Goal: Information Seeking & Learning: Learn about a topic

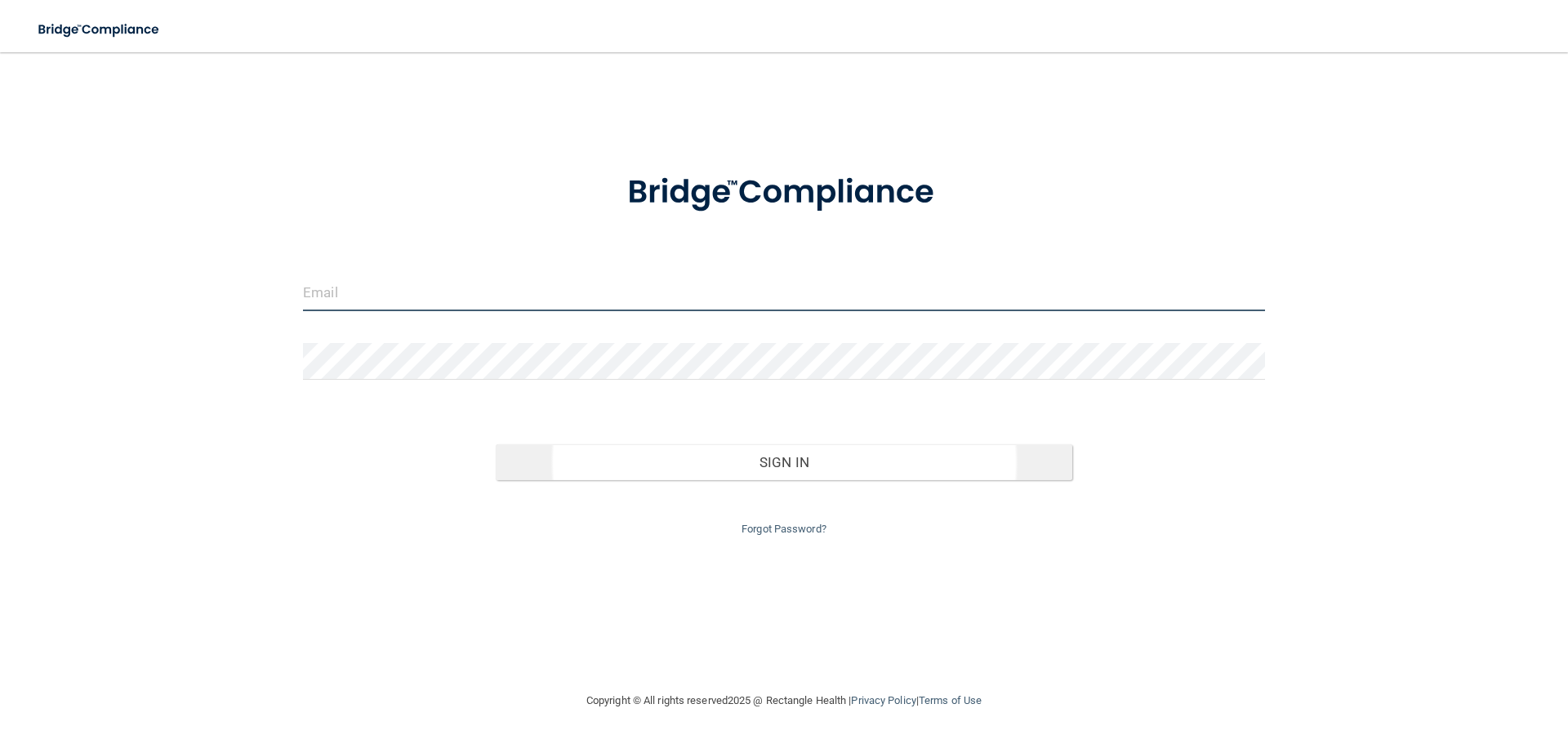
type input "[EMAIL_ADDRESS][DOMAIN_NAME]"
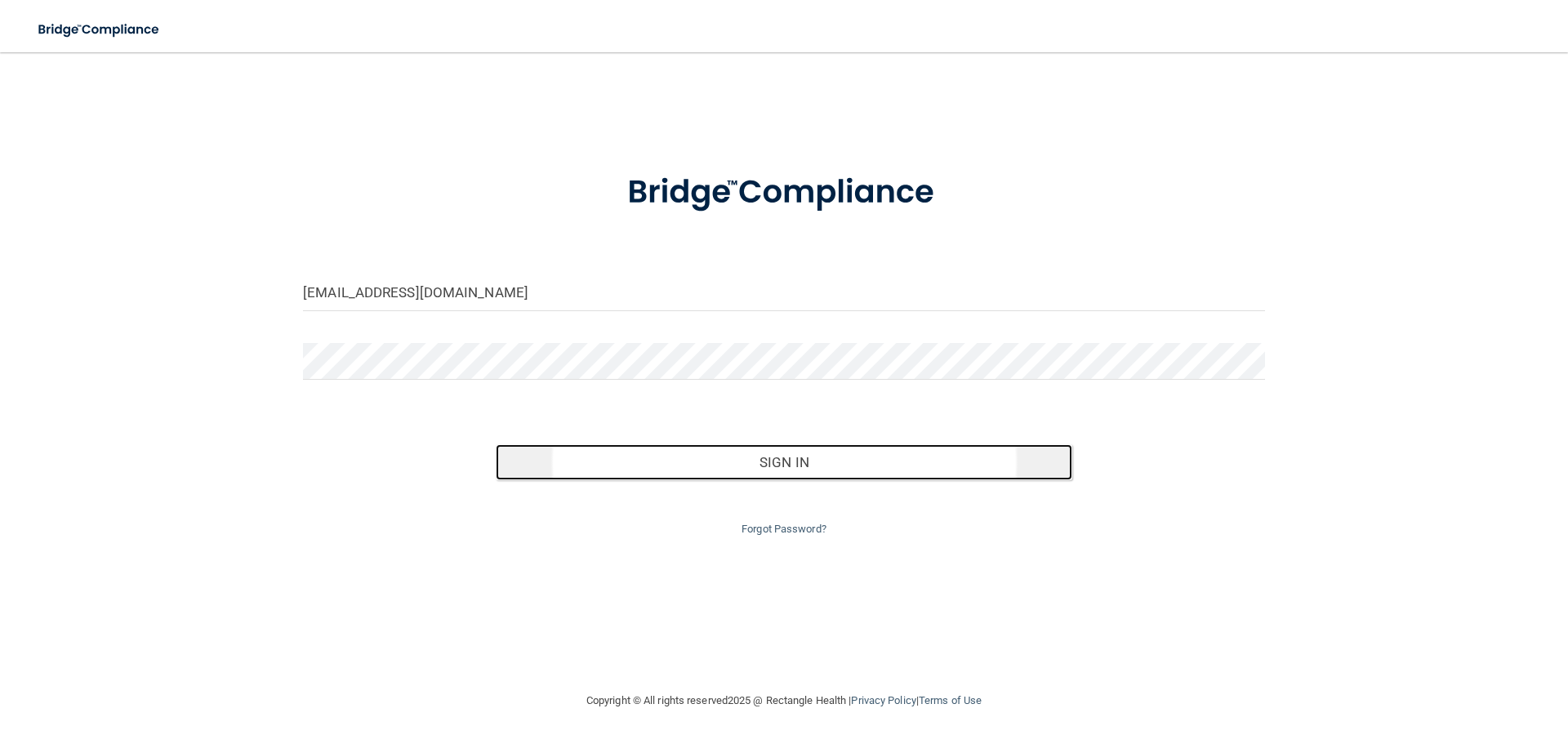
click at [801, 459] on button "Sign In" at bounding box center [784, 462] width 577 height 36
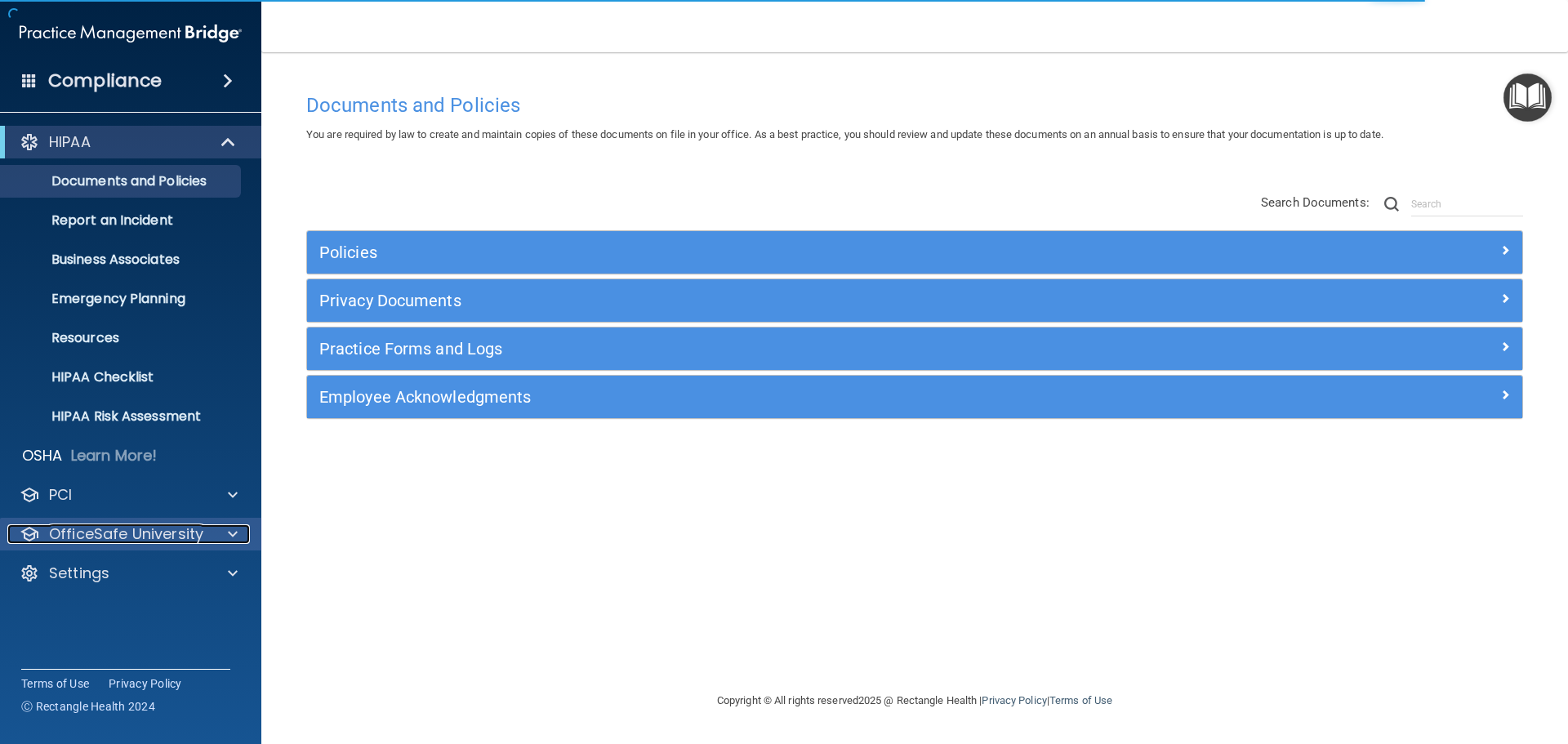
click at [127, 529] on p "OfficeSafe University" at bounding box center [126, 534] width 154 height 20
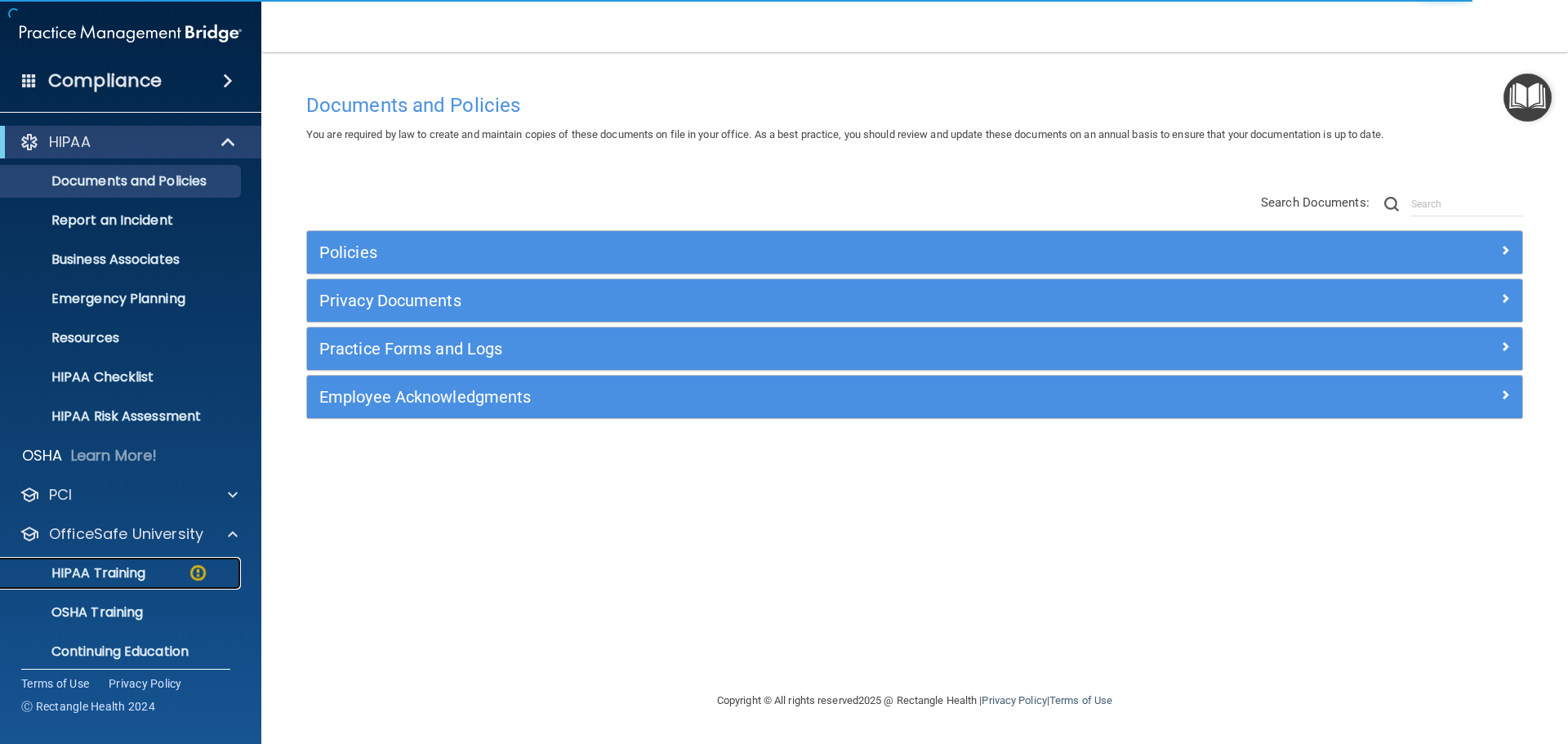
click at [119, 573] on p "HIPAA Training" at bounding box center [77, 573] width 135 height 16
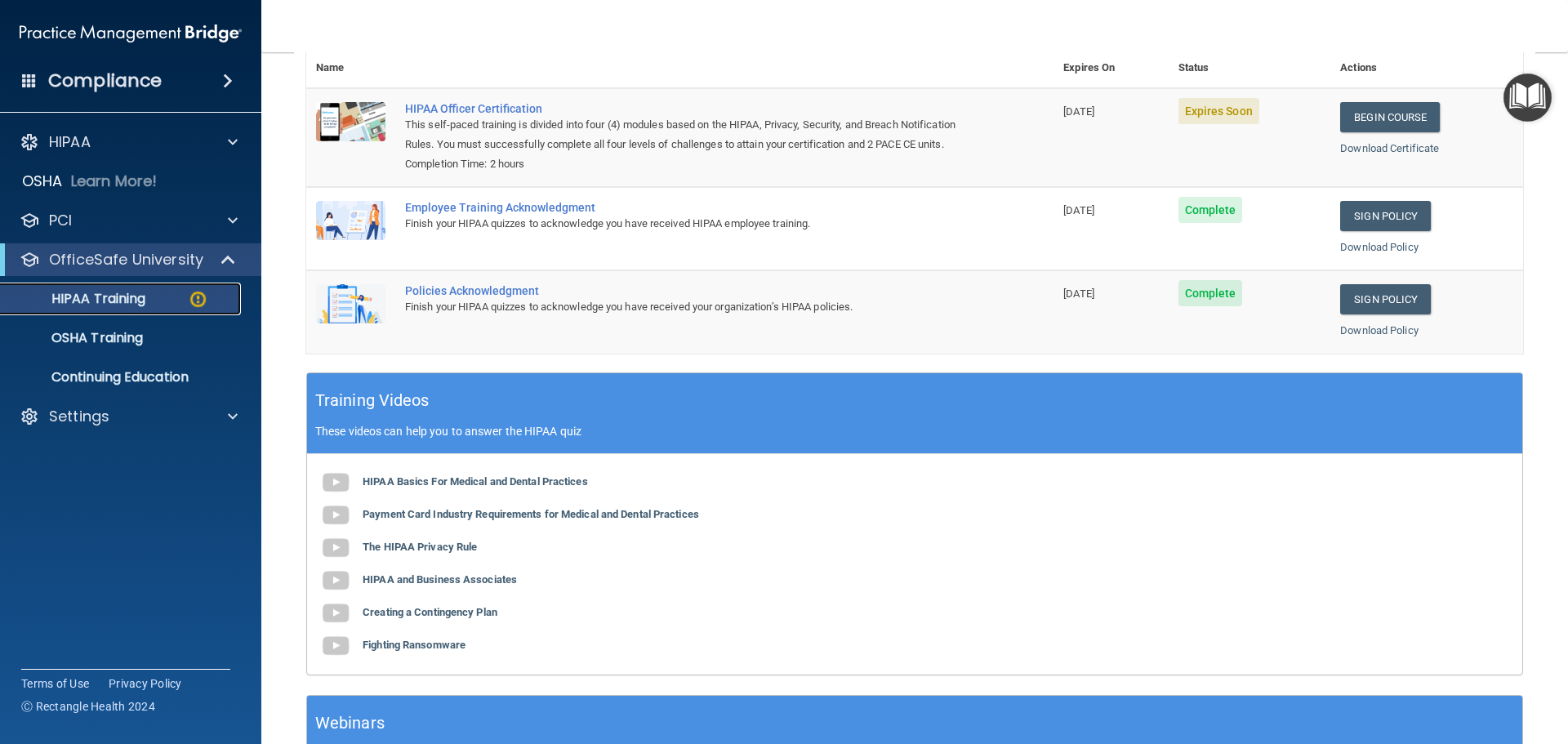
scroll to position [111, 0]
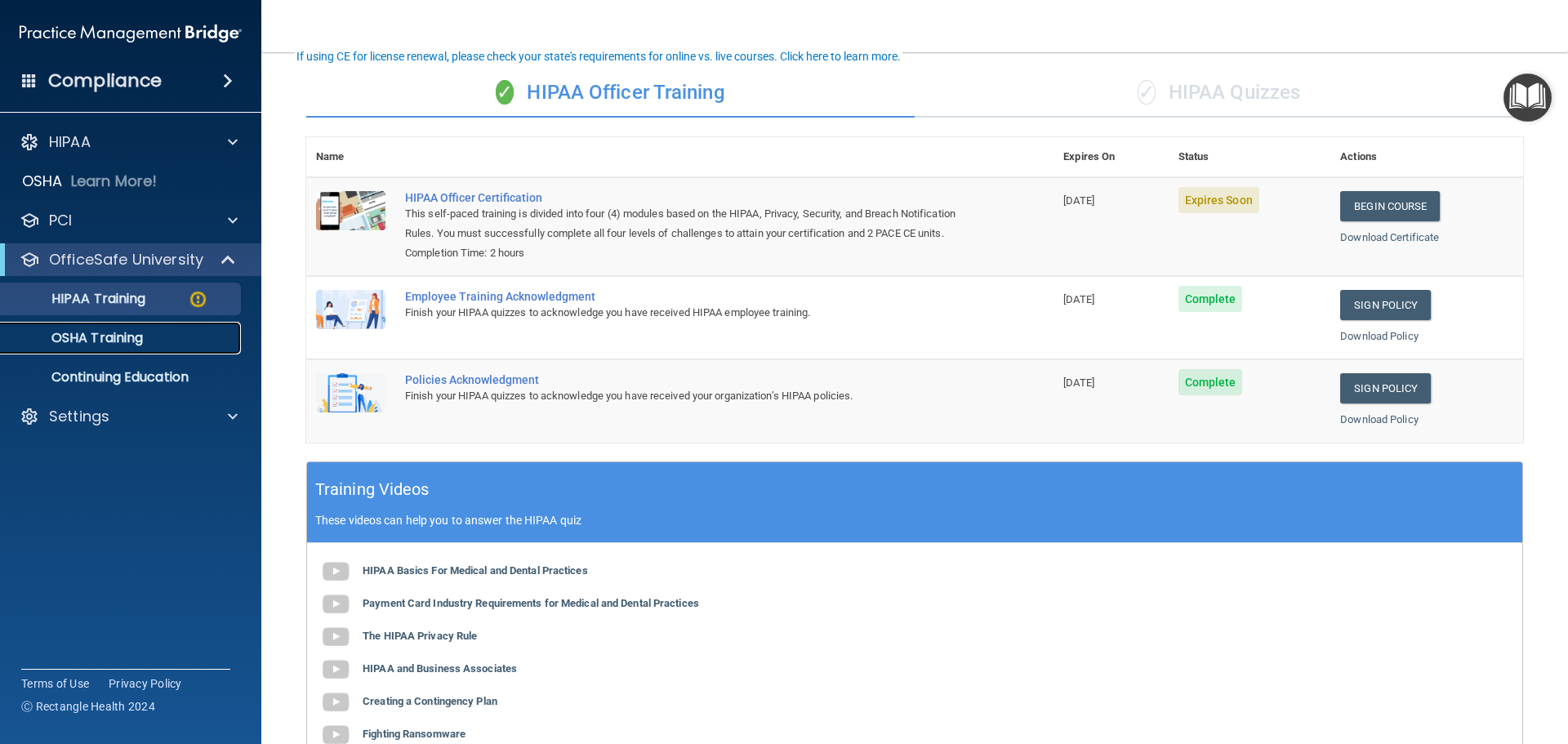
click at [74, 334] on p "OSHA Training" at bounding box center [76, 338] width 132 height 16
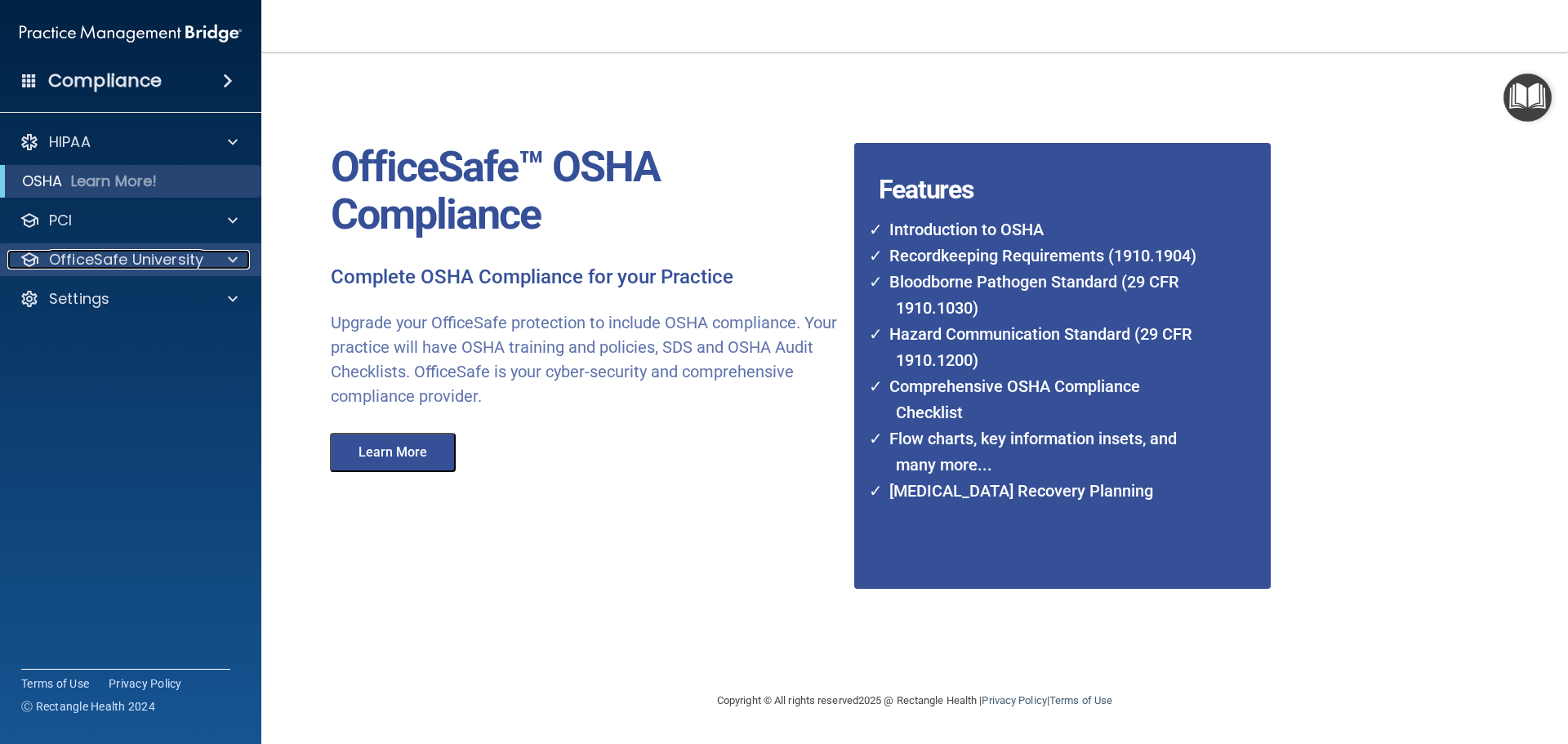
click at [122, 260] on p "OfficeSafe University" at bounding box center [126, 259] width 154 height 20
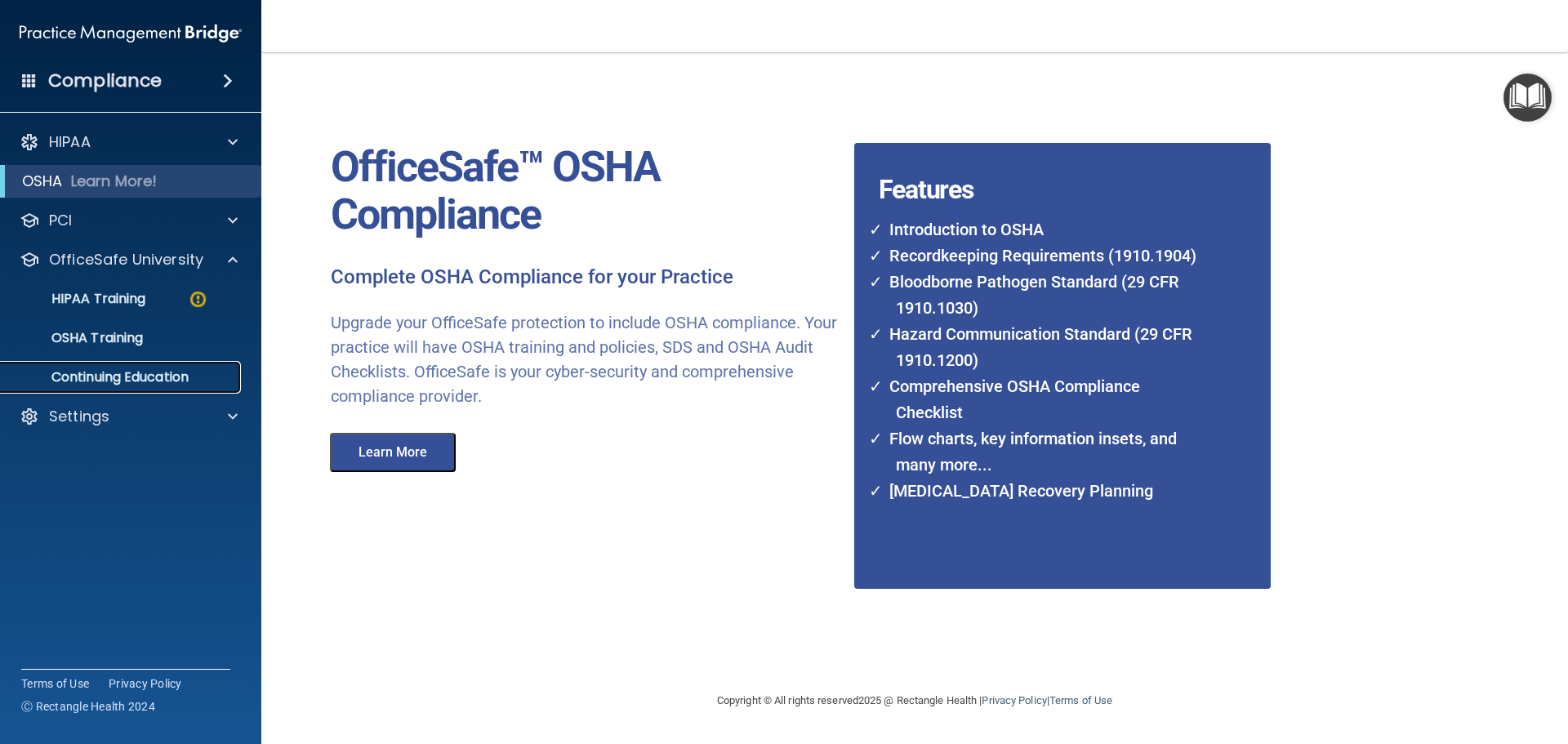
click at [93, 375] on p "Continuing Education" at bounding box center [122, 377] width 223 height 16
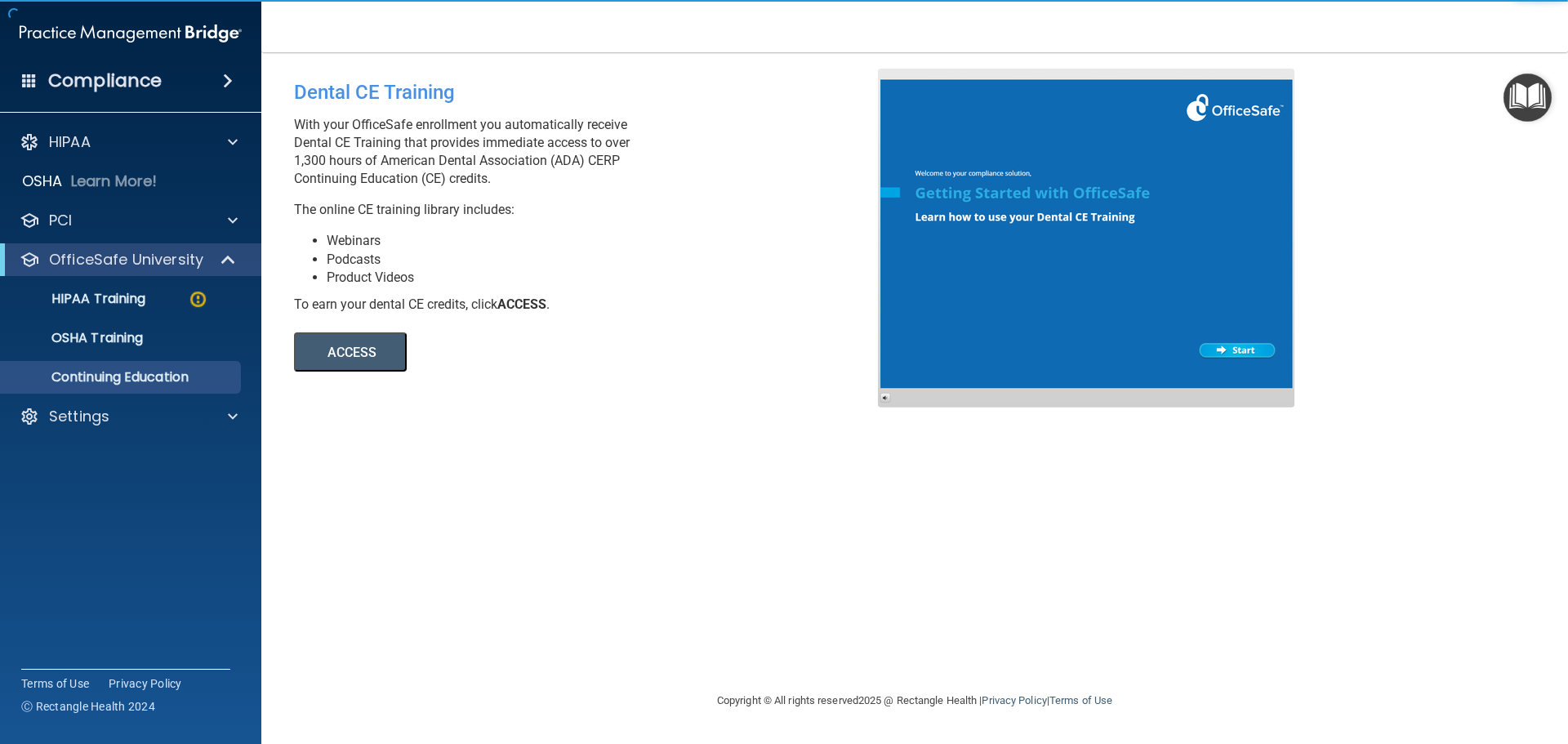
click at [368, 351] on button "ACCESS" at bounding box center [350, 352] width 112 height 39
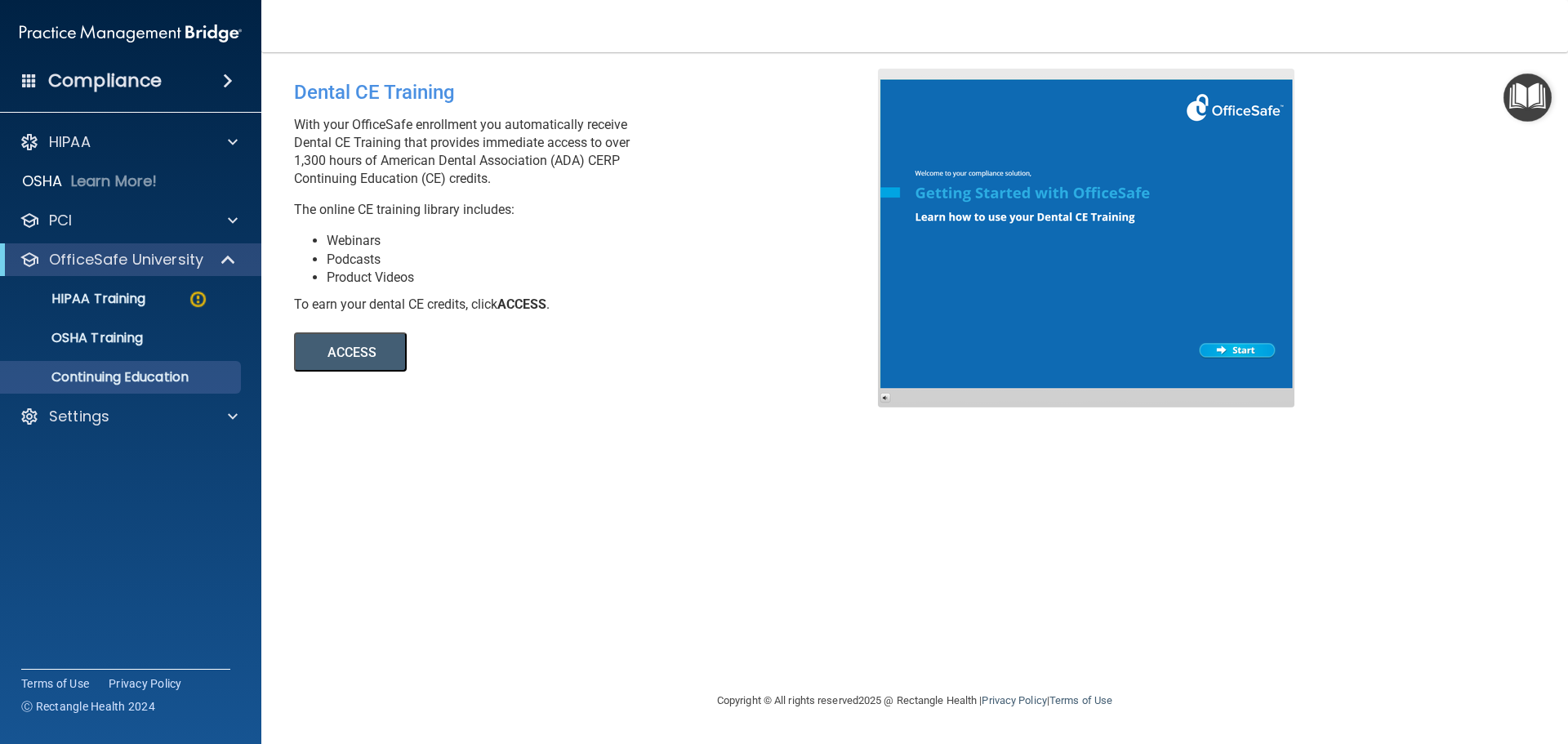
click at [161, 80] on div "Compliance" at bounding box center [130, 81] width 261 height 36
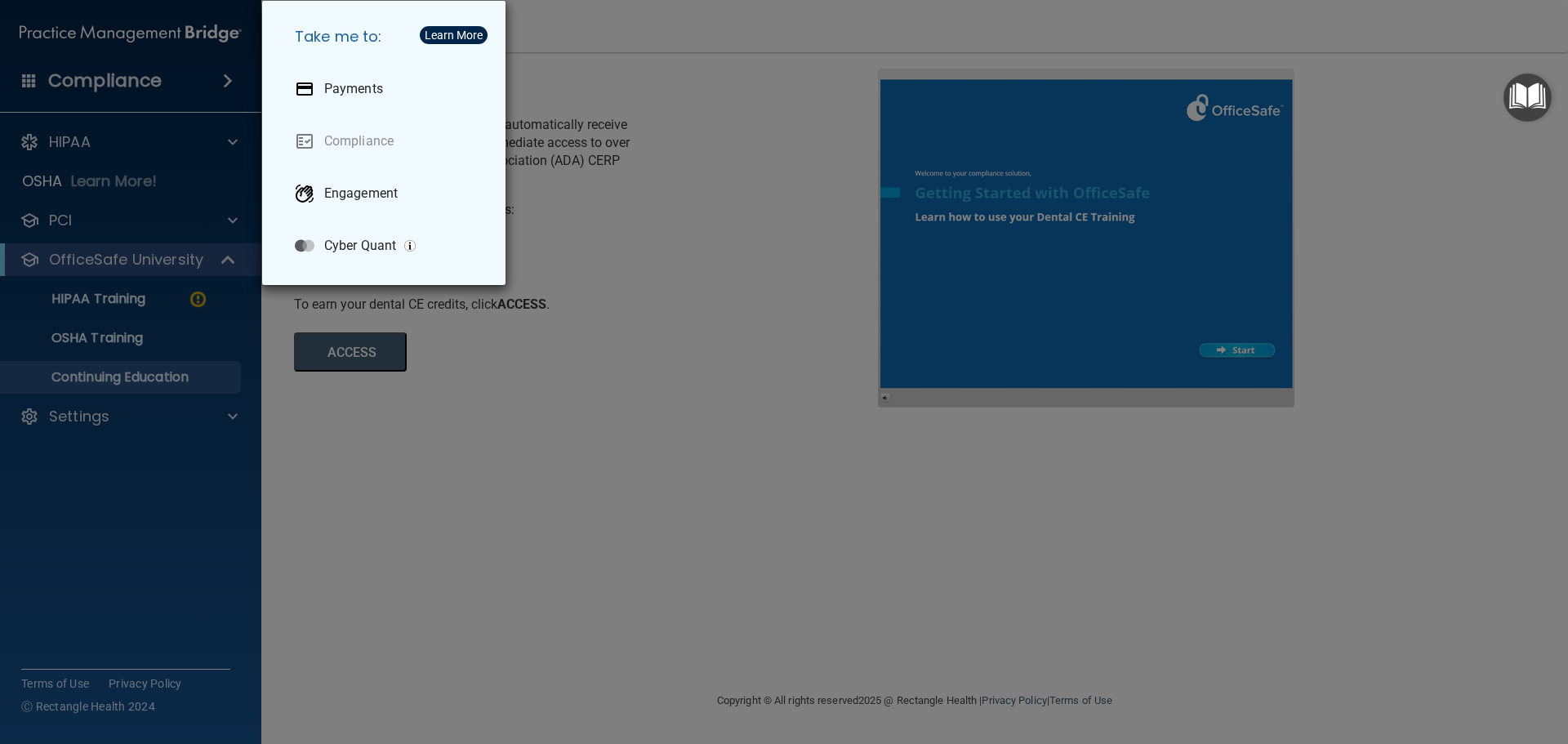
click at [161, 80] on div "Take me to: Payments Compliance Engagement Cyber Quant" at bounding box center [784, 372] width 1568 height 744
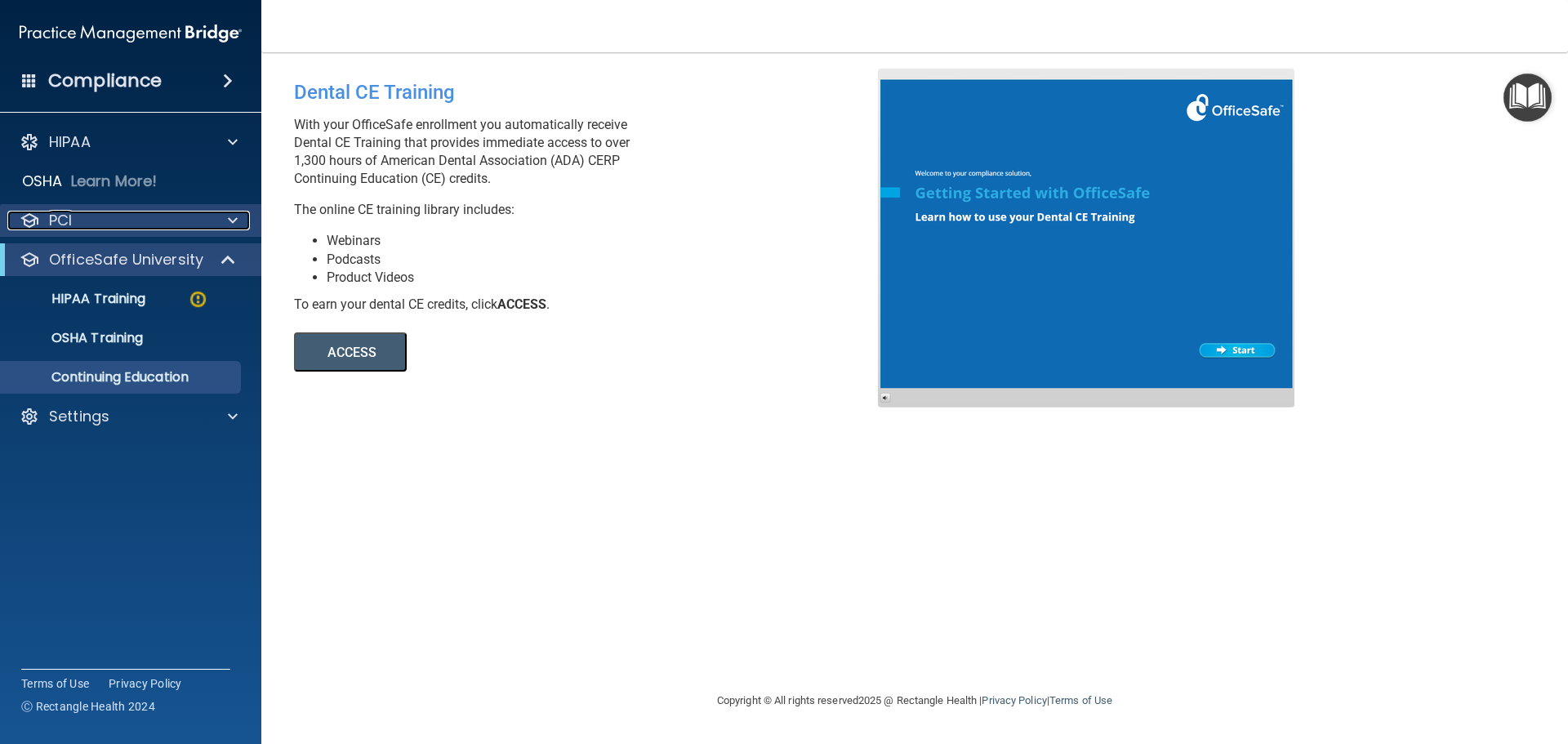
click at [82, 230] on div "PCI" at bounding box center [109, 220] width 202 height 20
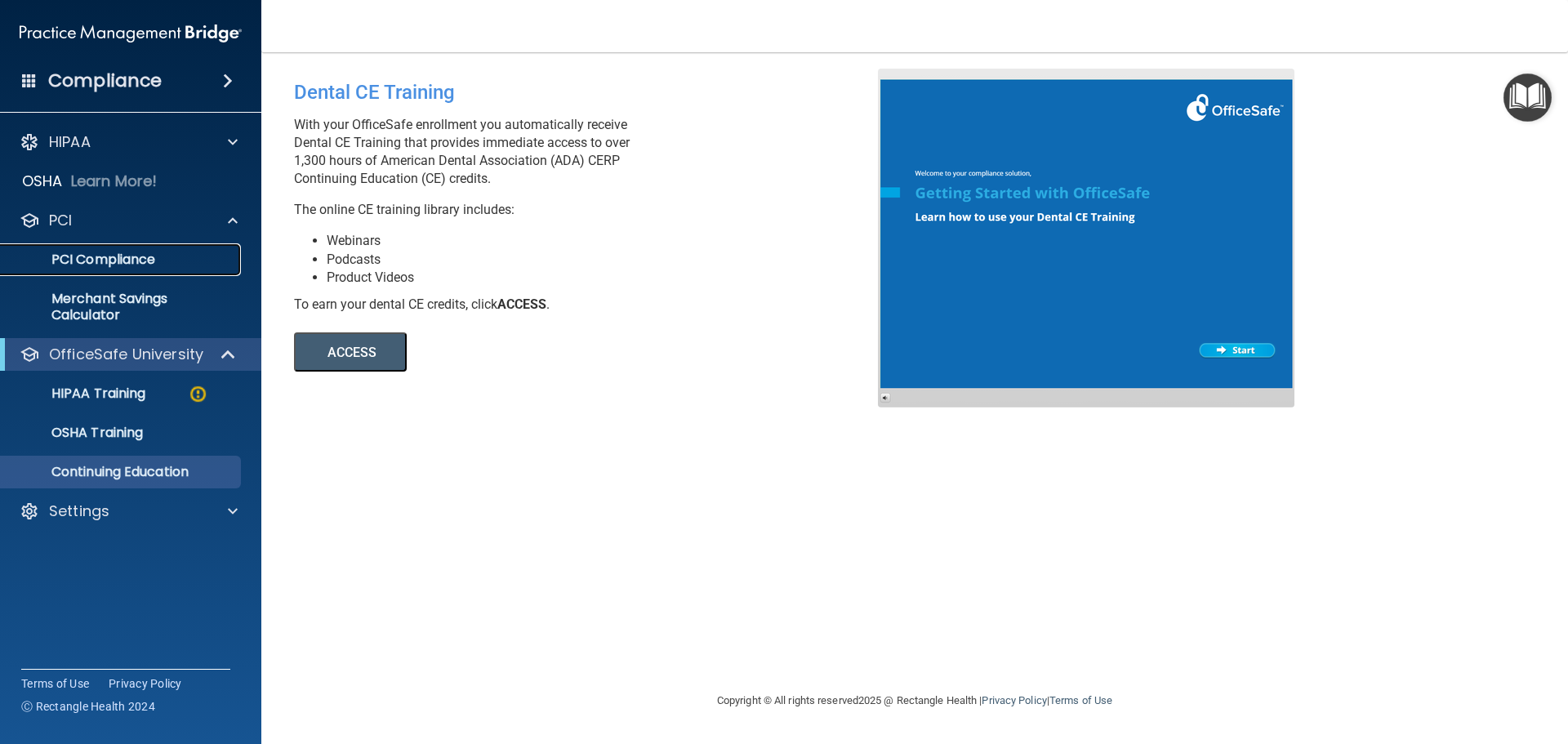
click at [85, 261] on p "PCI Compliance" at bounding box center [122, 259] width 223 height 16
click at [112, 141] on div "HIPAA" at bounding box center [109, 141] width 202 height 20
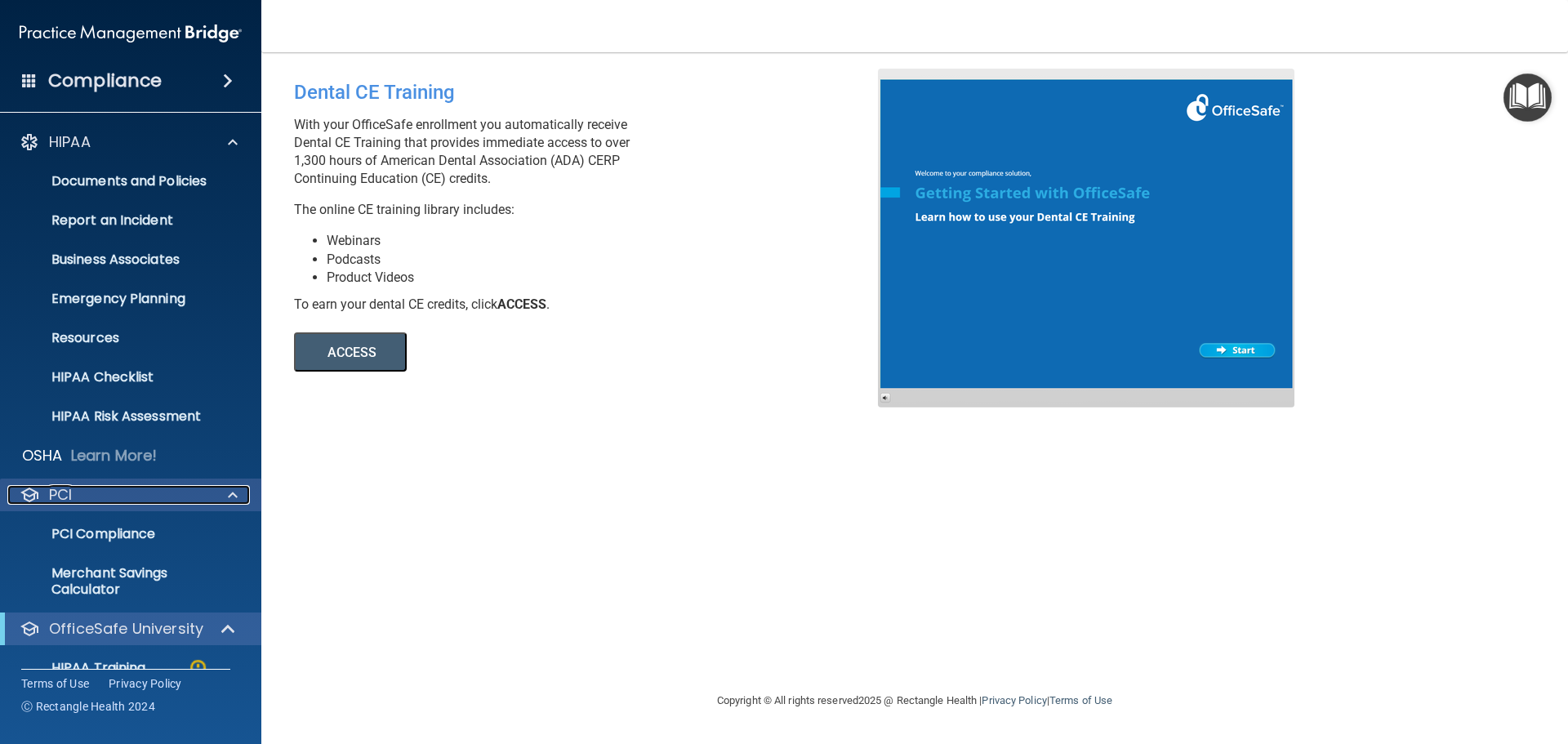
click at [49, 491] on p "PCI" at bounding box center [60, 495] width 23 height 20
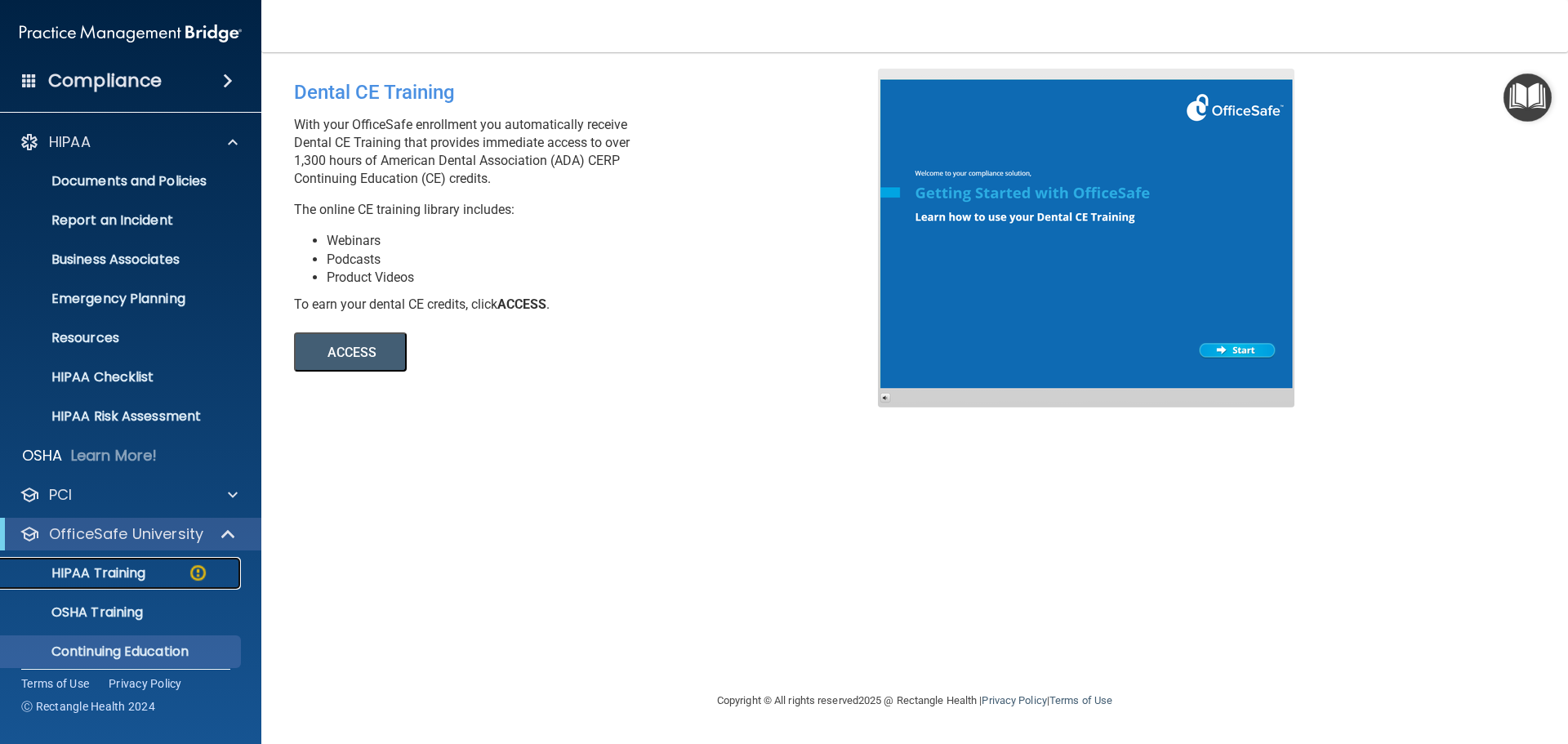
click at [87, 567] on p "HIPAA Training" at bounding box center [77, 573] width 135 height 16
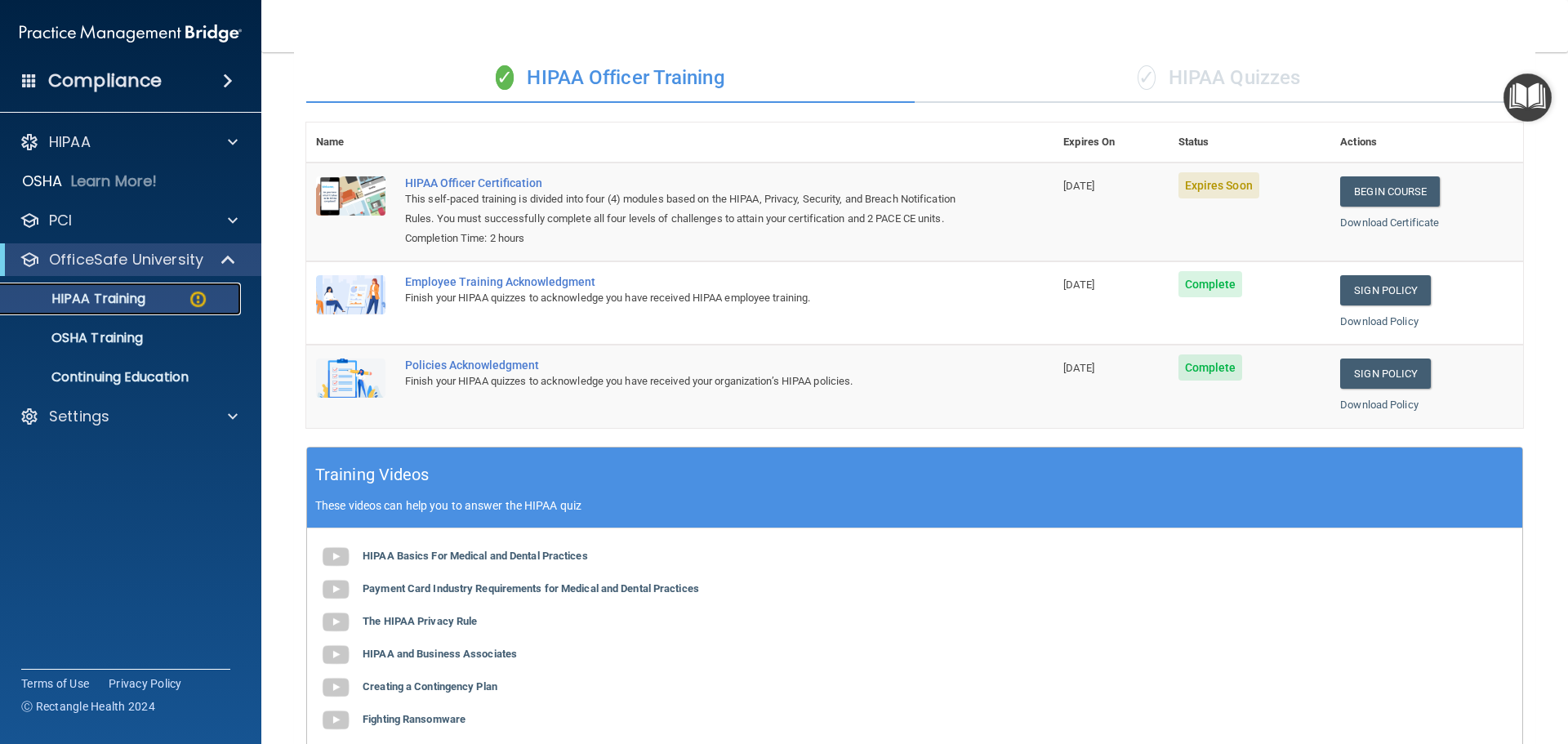
scroll to position [111, 0]
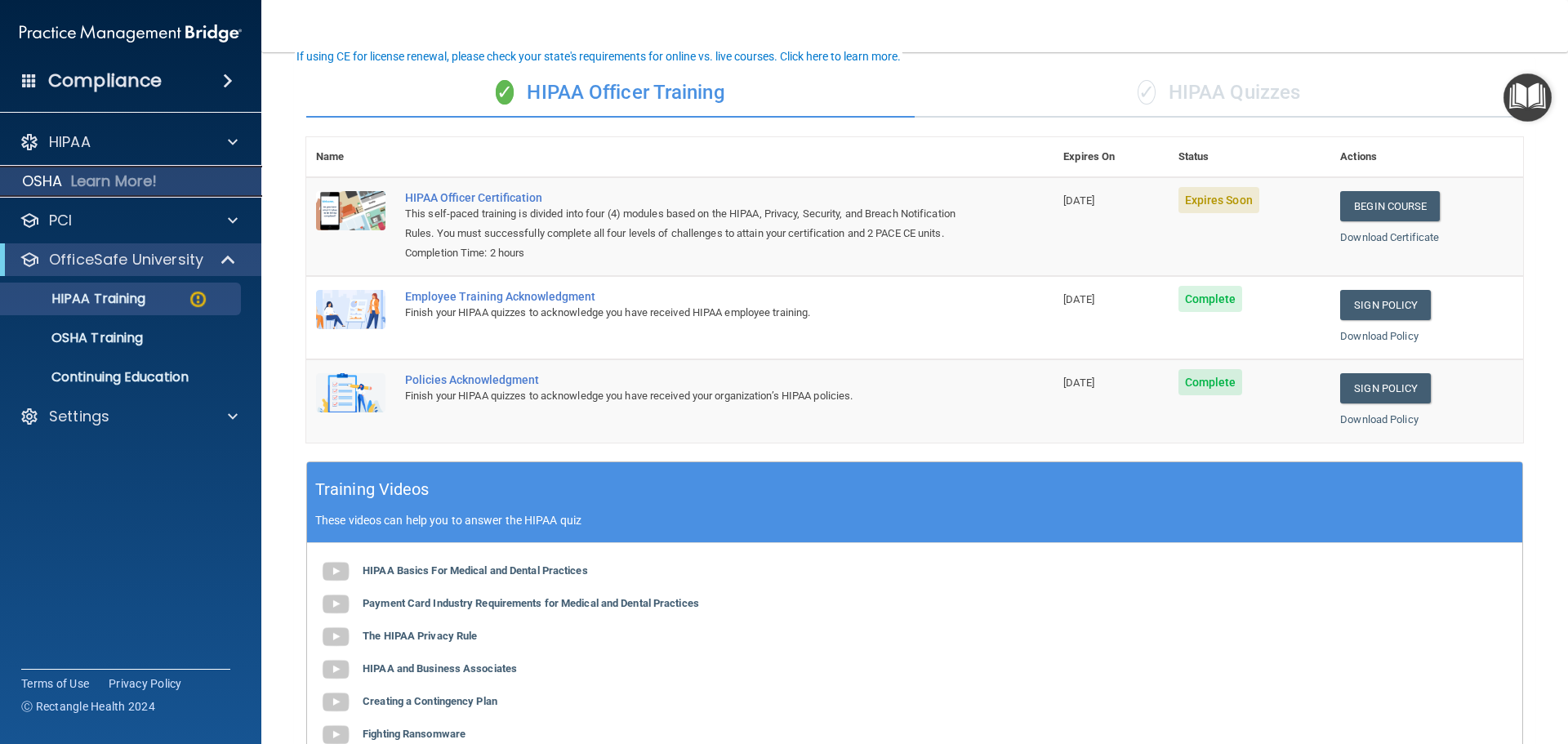
click at [126, 178] on p "Learn More!" at bounding box center [114, 181] width 87 height 20
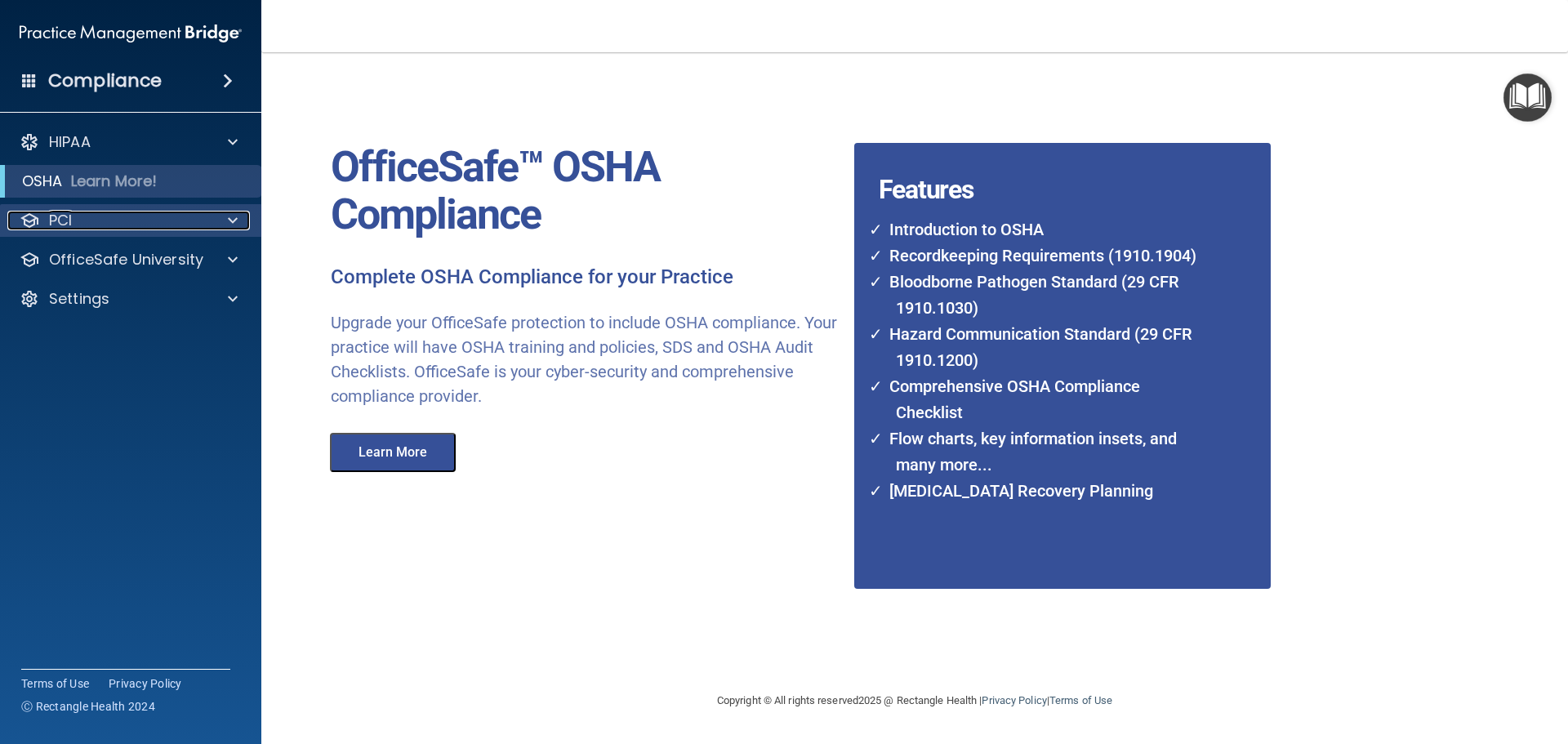
click at [163, 225] on div "PCI" at bounding box center [109, 220] width 202 height 20
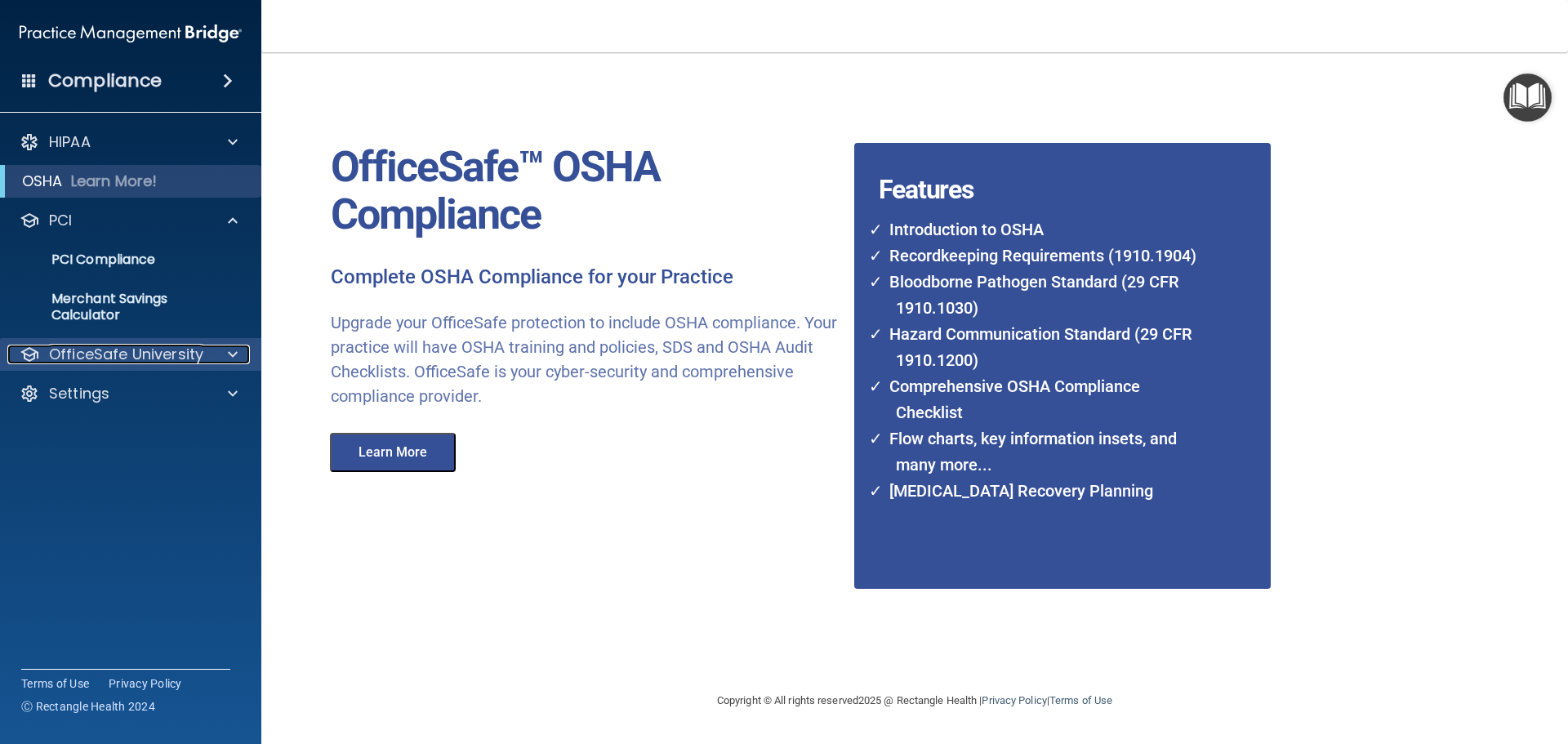
click at [231, 356] on span at bounding box center [232, 354] width 9 height 20
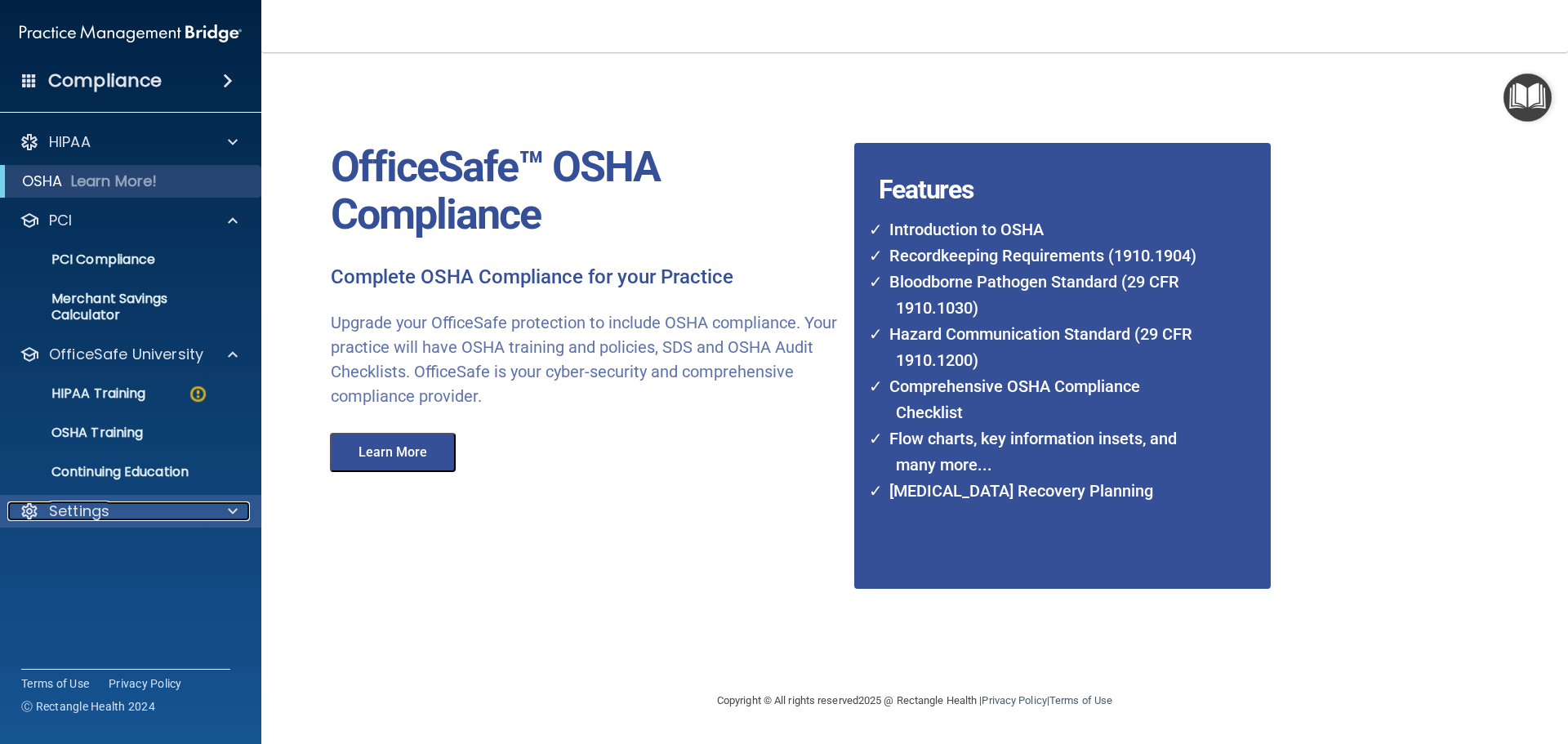
click at [233, 512] on span at bounding box center [232, 511] width 9 height 20
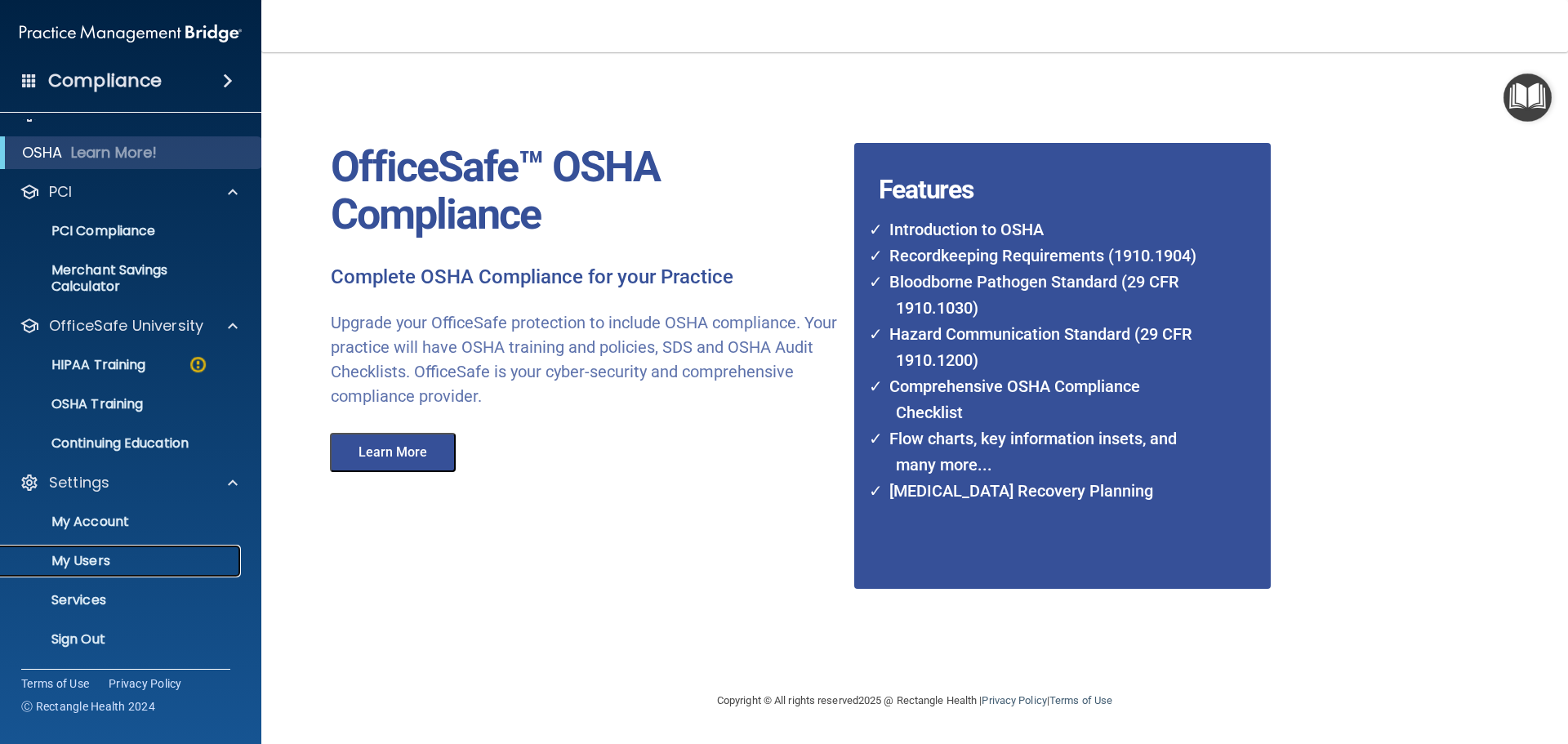
click at [112, 558] on p "My Users" at bounding box center [122, 561] width 223 height 16
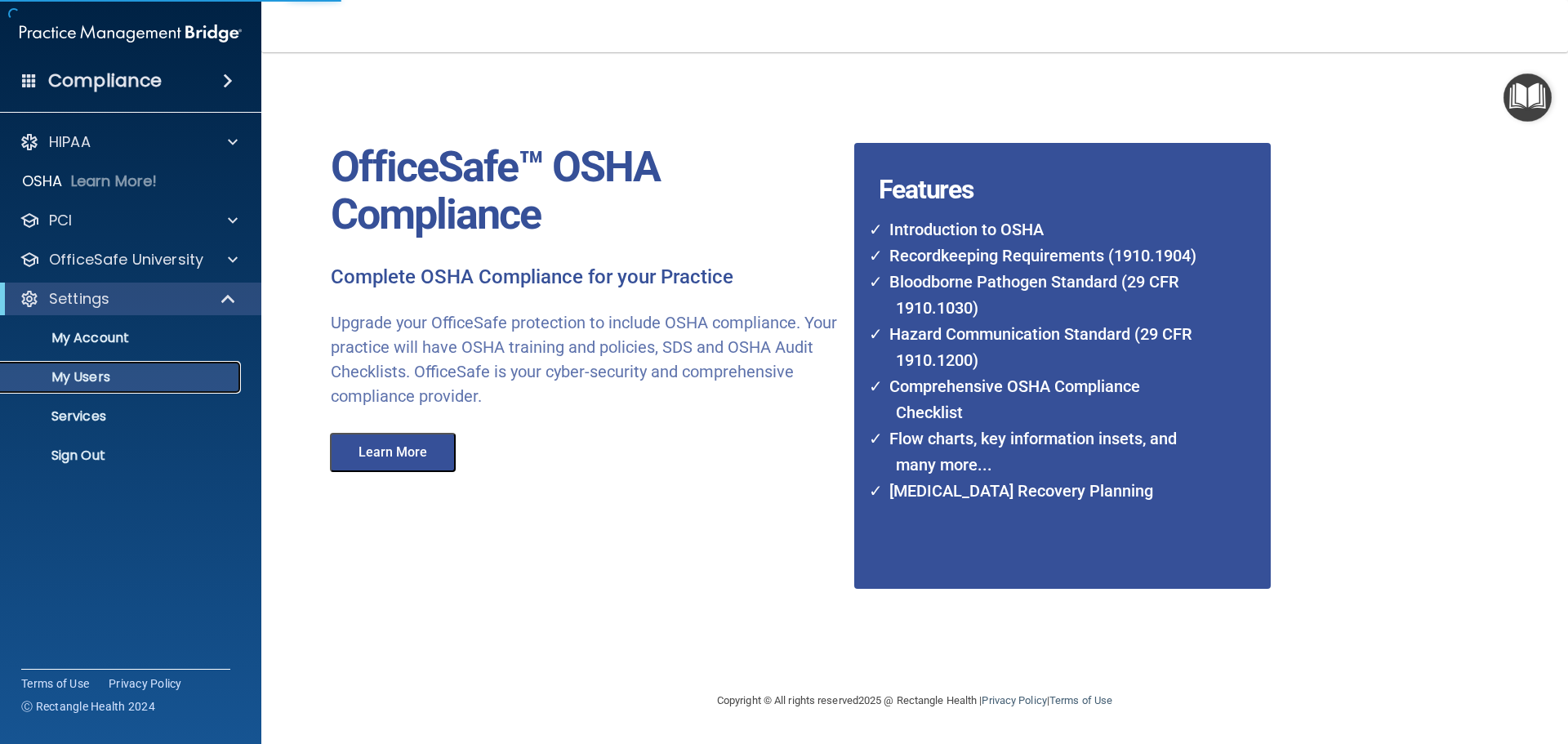
select select "20"
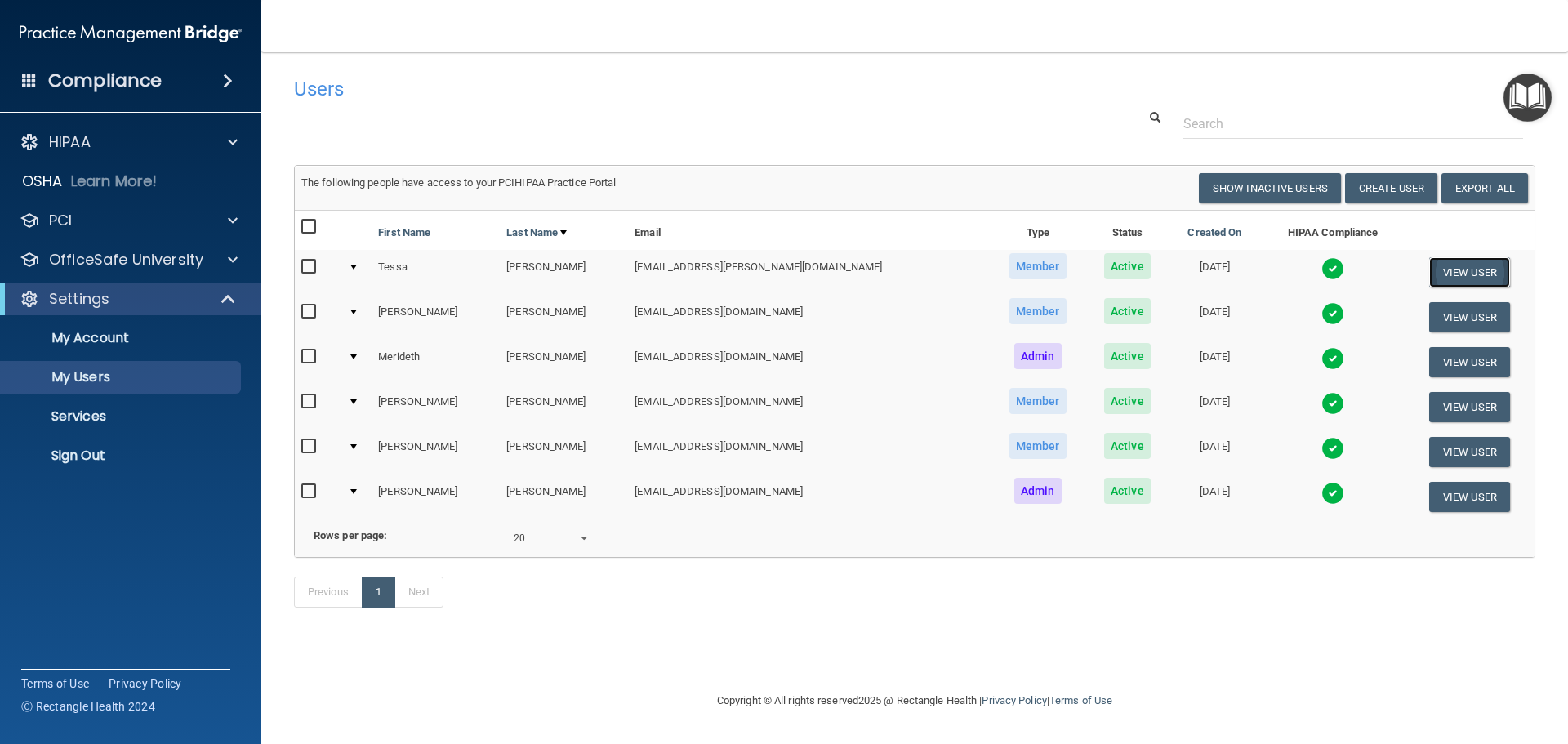
click at [1486, 279] on button "View User" at bounding box center [1469, 272] width 81 height 30
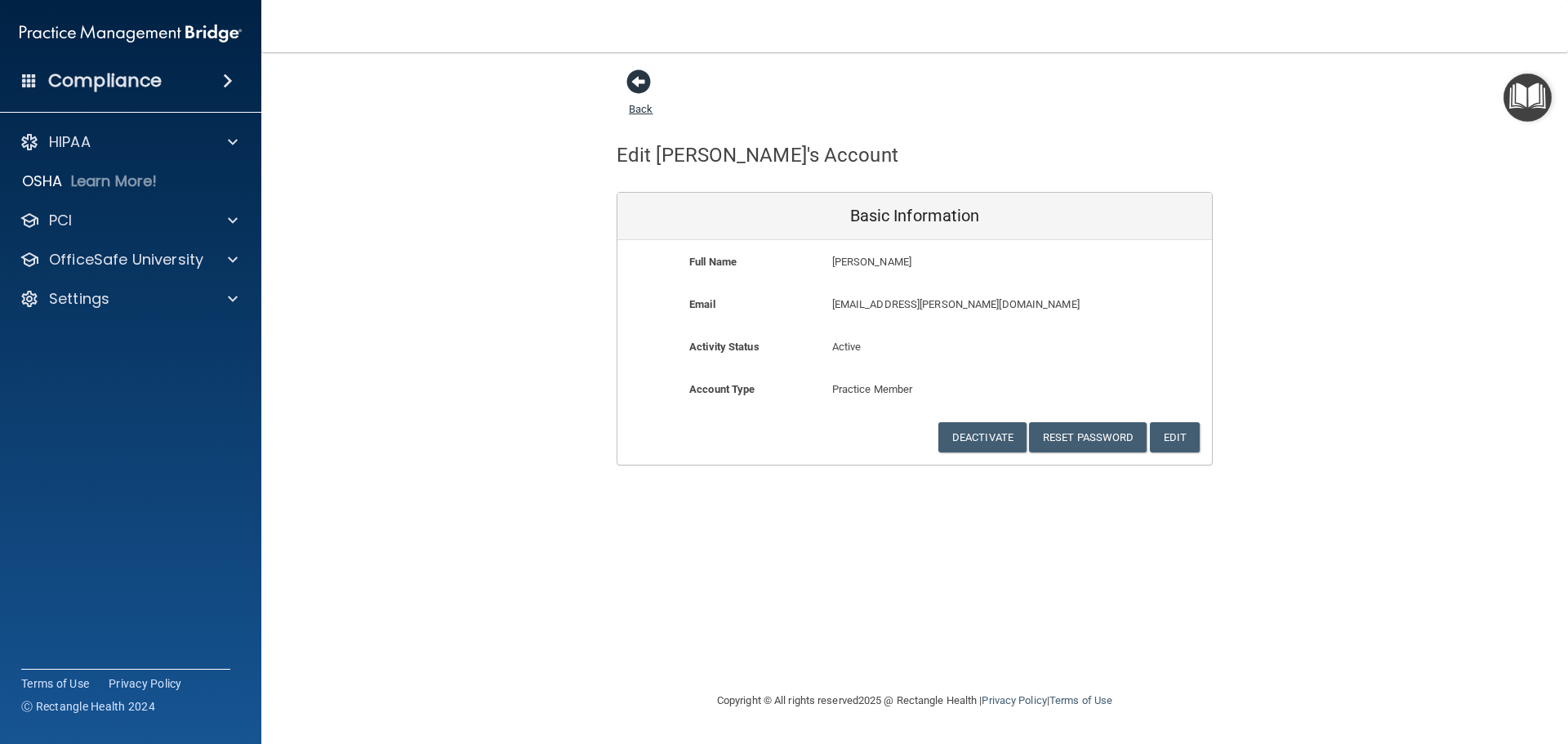
click at [635, 81] on span at bounding box center [639, 81] width 25 height 25
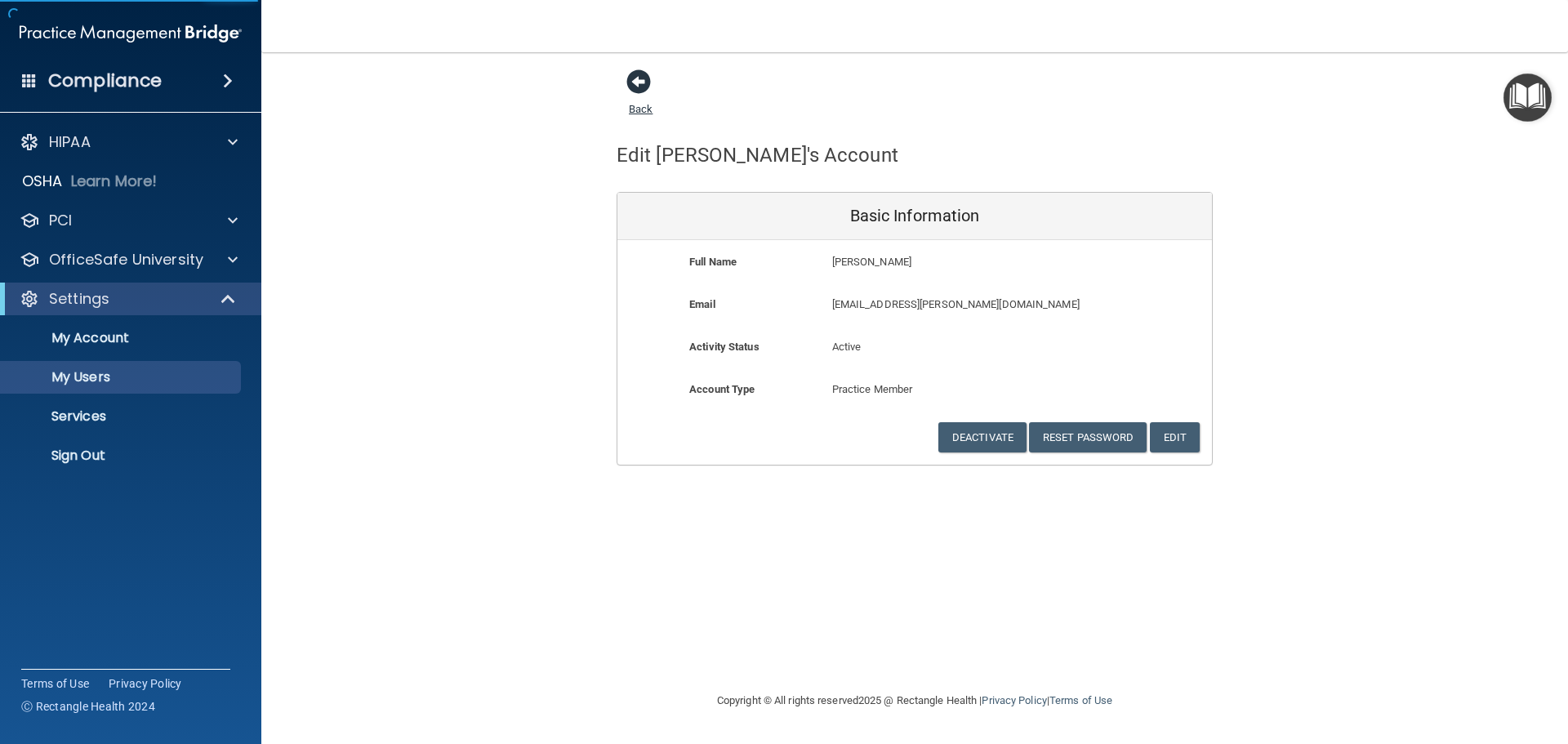
select select "20"
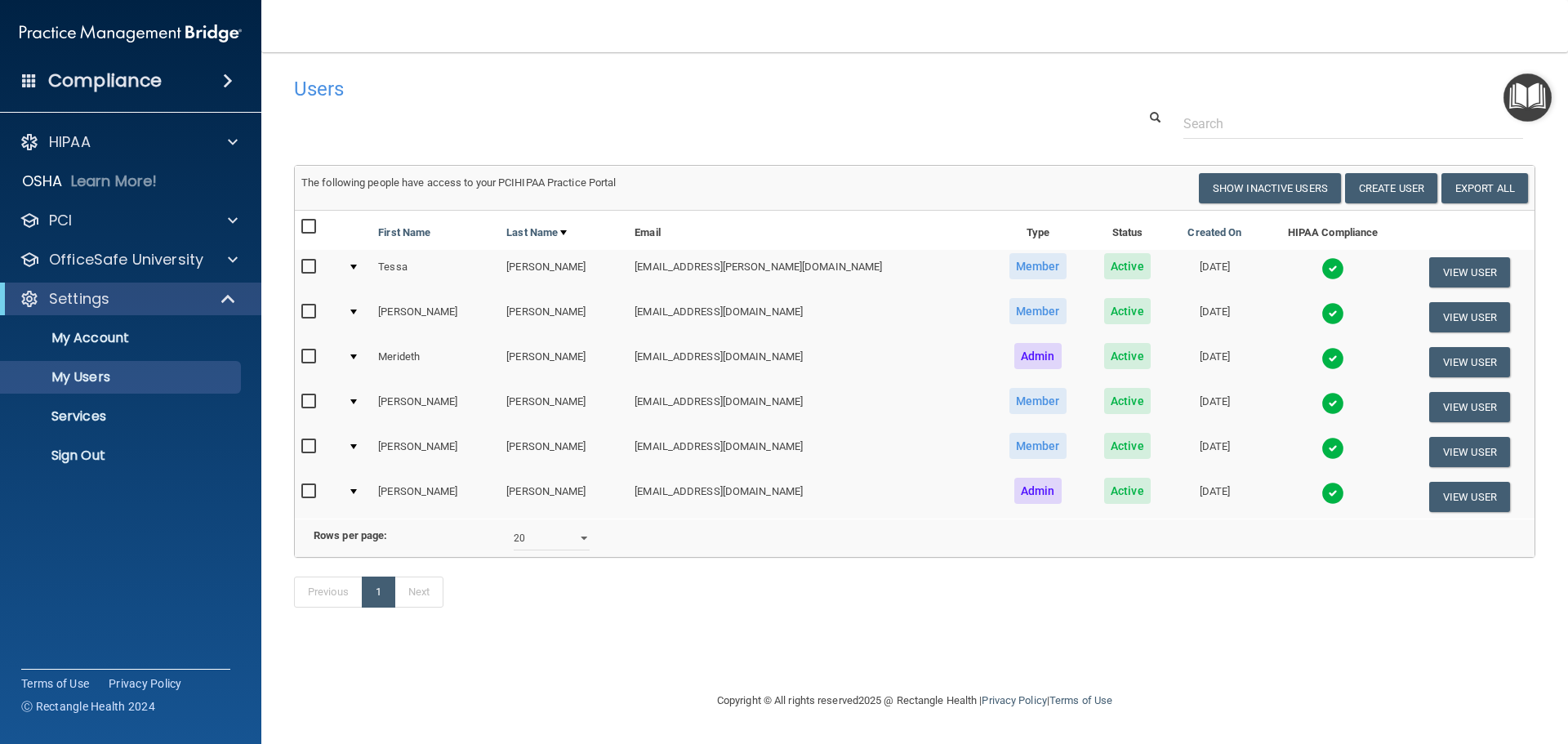
click at [305, 267] on input "checkbox" at bounding box center [310, 267] width 19 height 13
checkbox input "true"
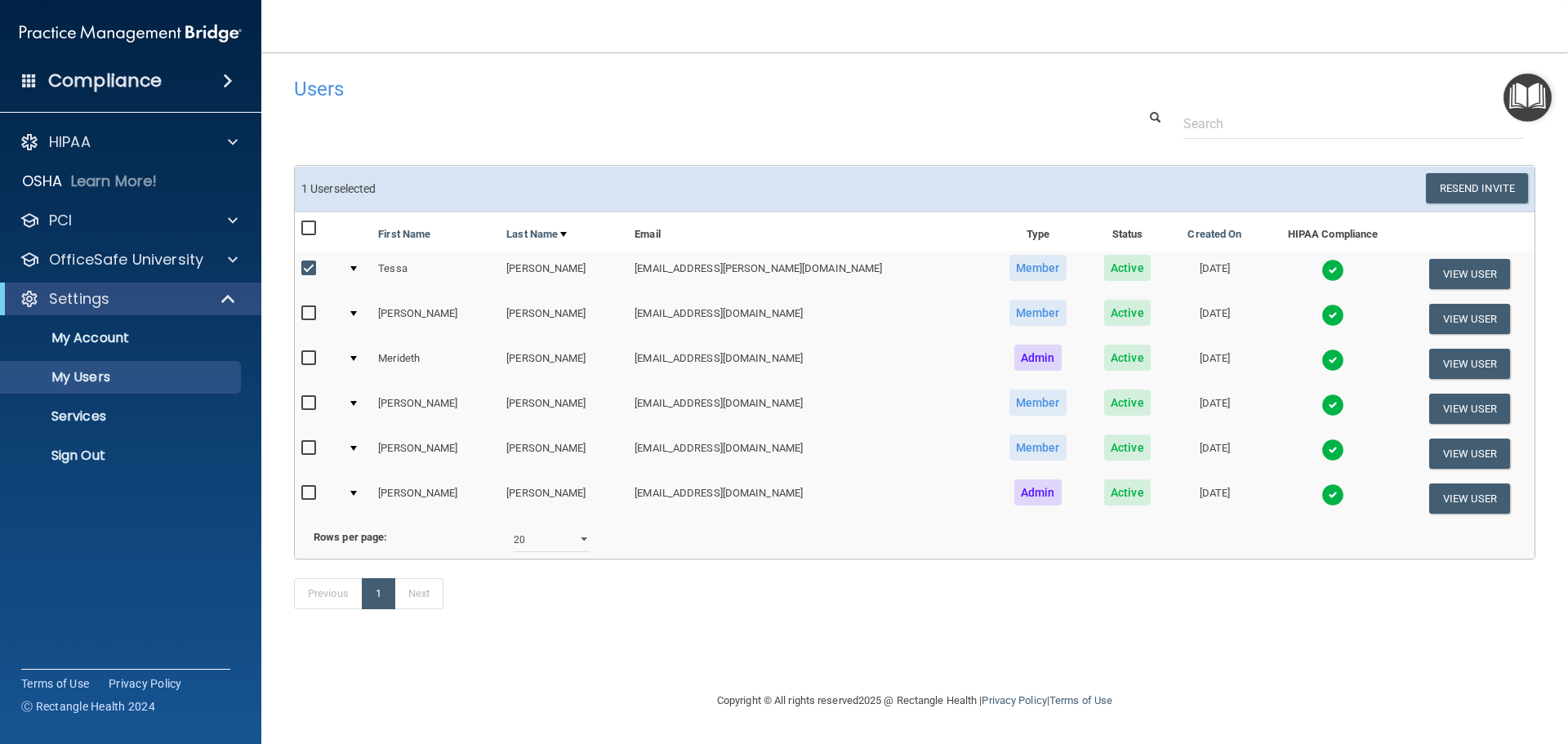
click at [356, 269] on td at bounding box center [356, 273] width 30 height 45
click at [357, 268] on div at bounding box center [354, 269] width 7 height 5
click at [357, 267] on div at bounding box center [354, 269] width 7 height 5
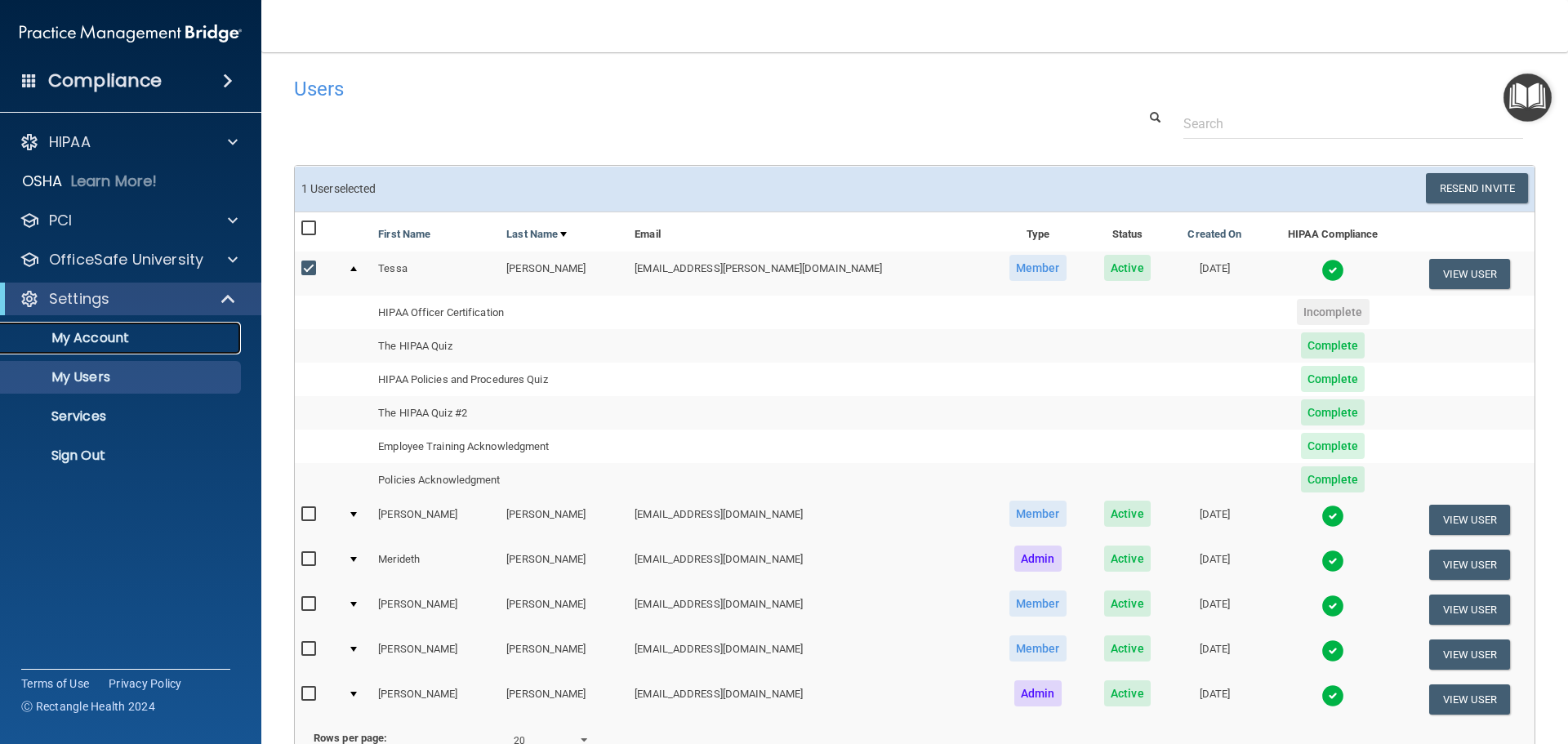
click at [77, 334] on p "My Account" at bounding box center [122, 338] width 223 height 16
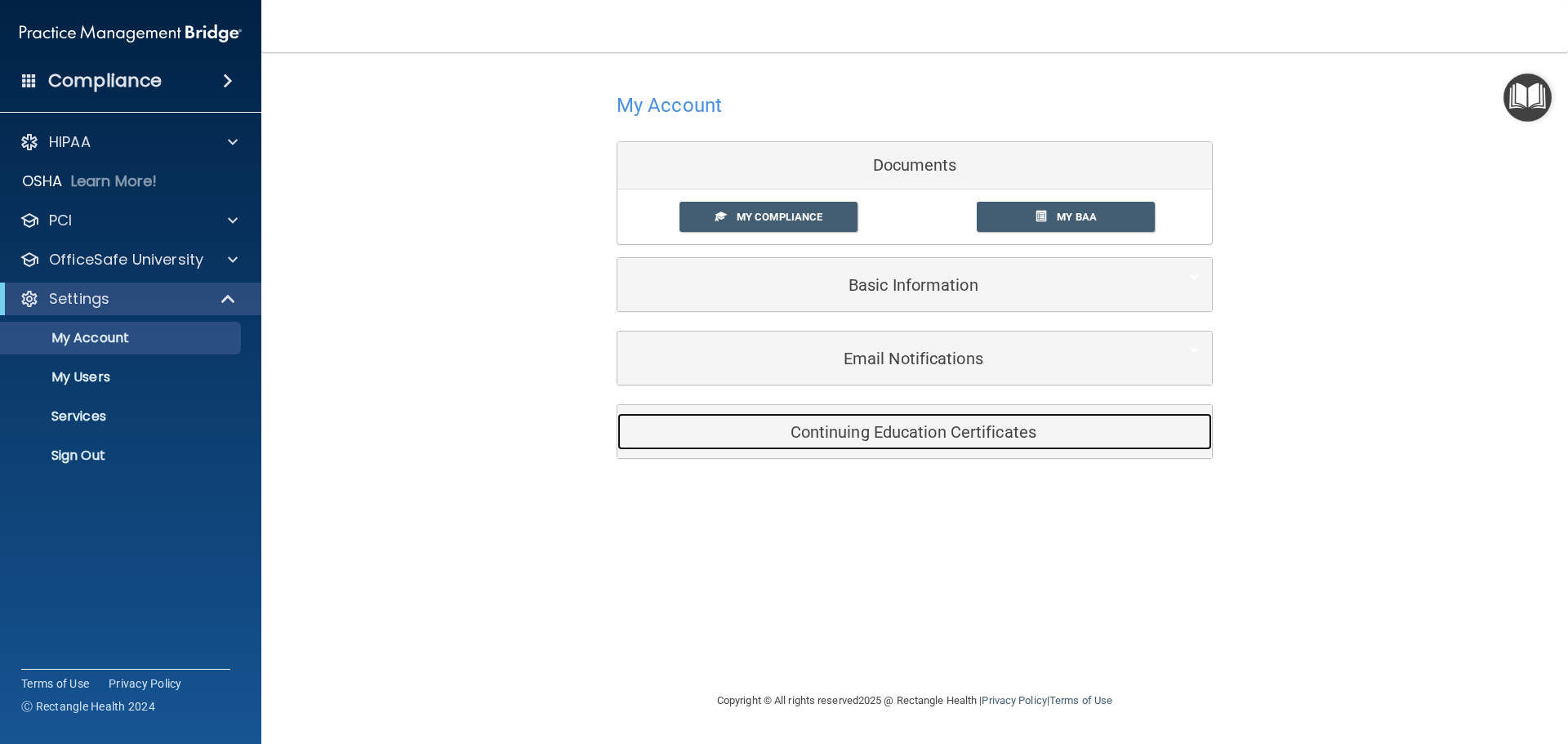
click at [903, 435] on h5 "Continuing Education Certificates" at bounding box center [889, 431] width 520 height 18
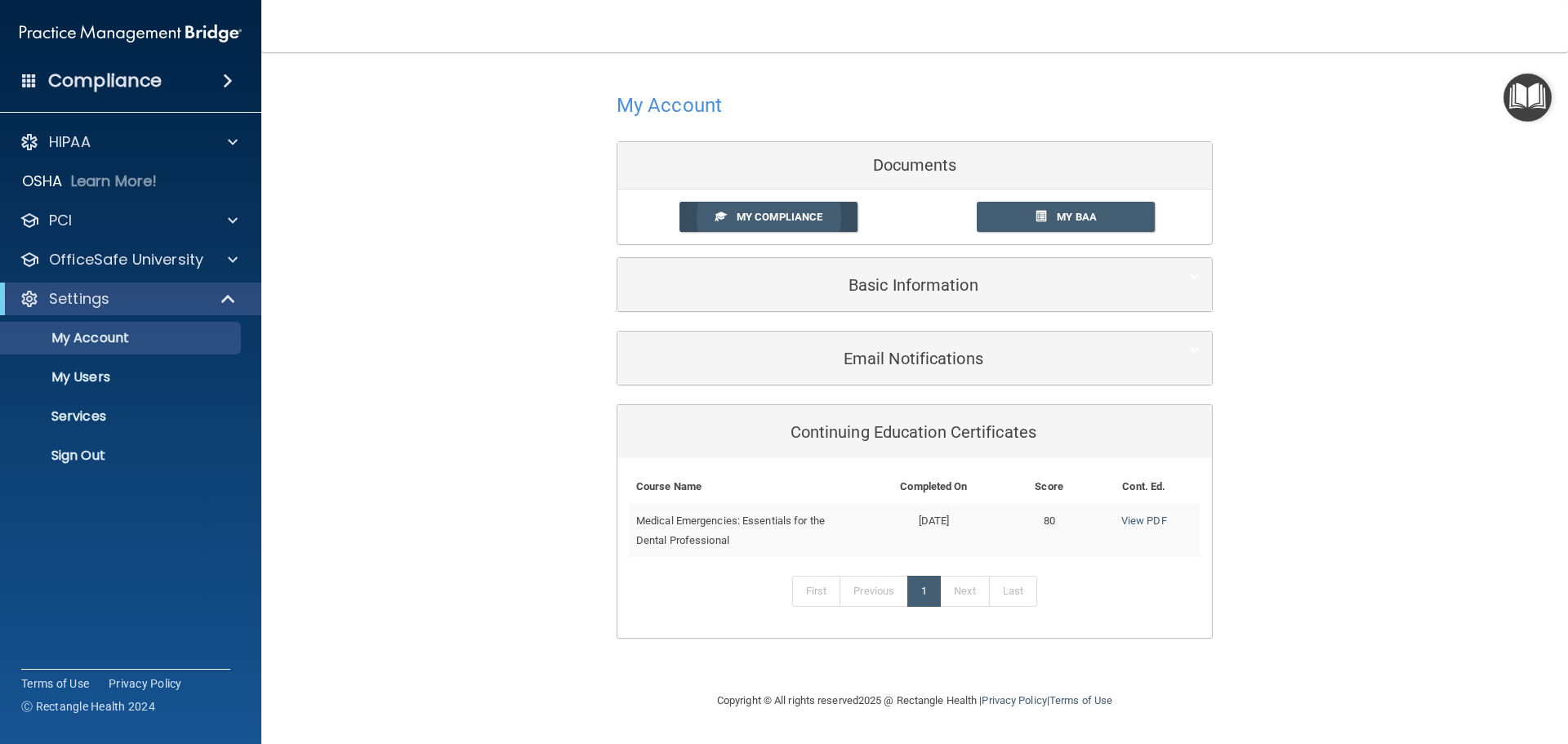
click at [825, 219] on link "My Compliance" at bounding box center [768, 216] width 179 height 30
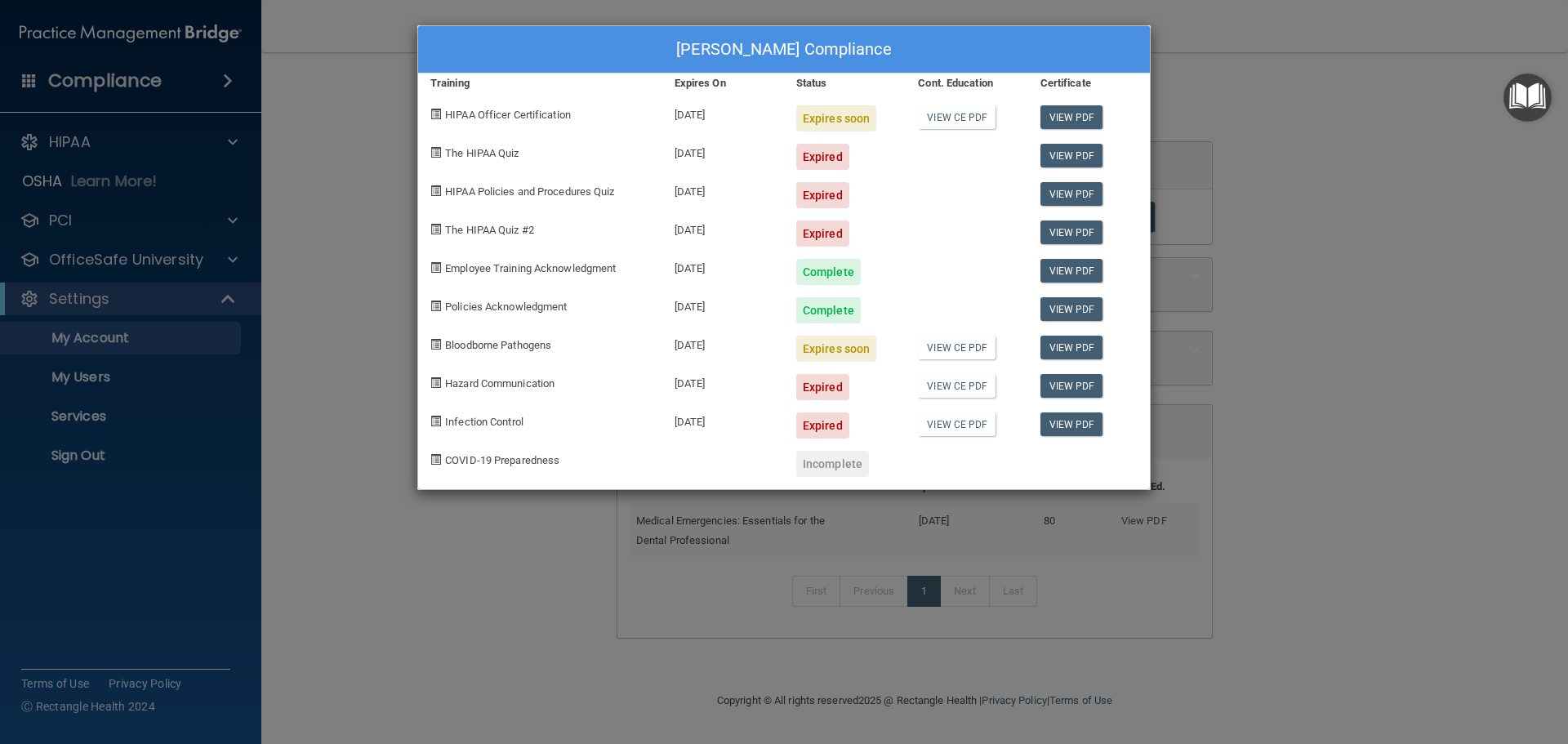
click at [330, 324] on div "[PERSON_NAME] Compliance Training Expires On Status Cont. Education Certificate…" at bounding box center [784, 372] width 1568 height 744
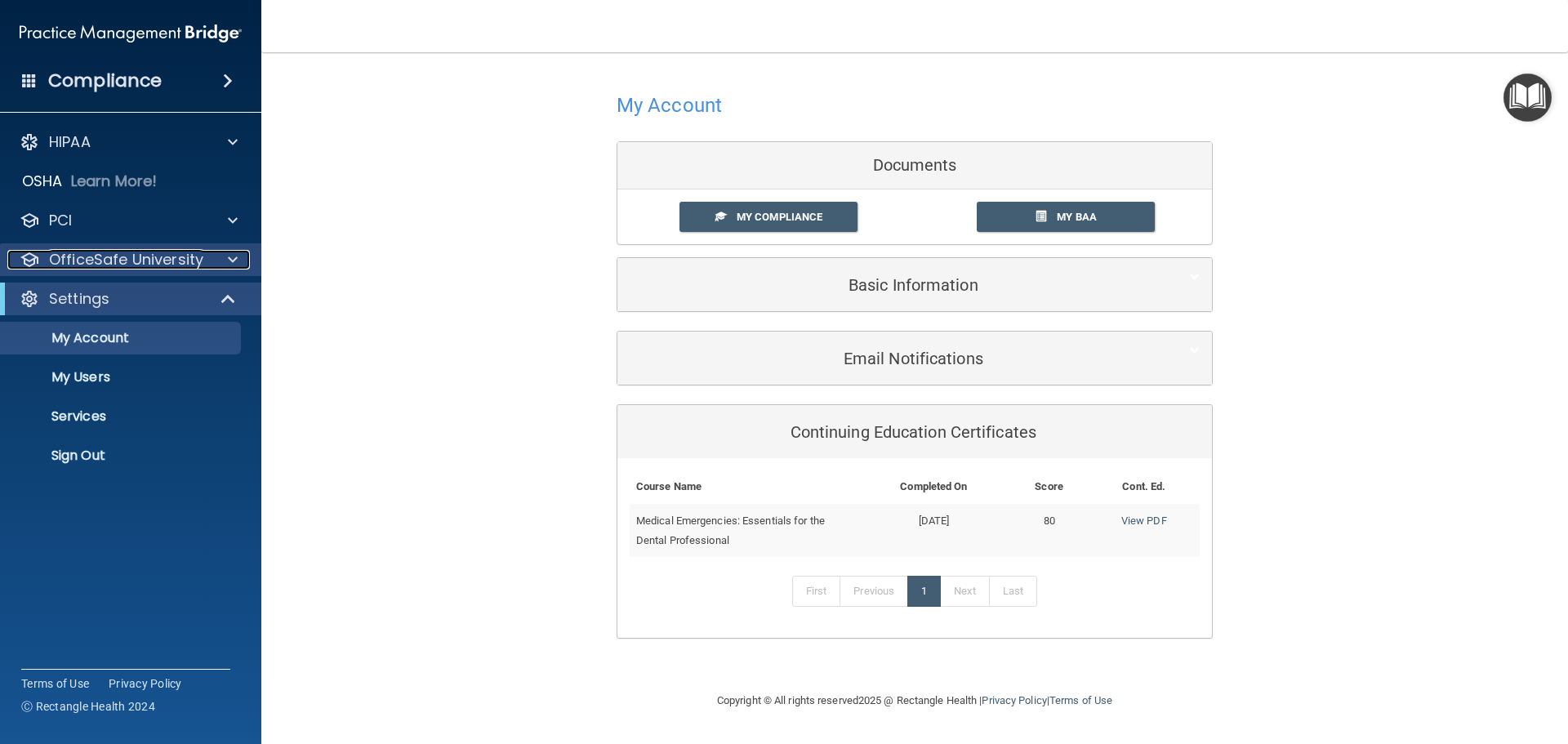
click at [94, 254] on p "OfficeSafe University" at bounding box center [126, 259] width 154 height 20
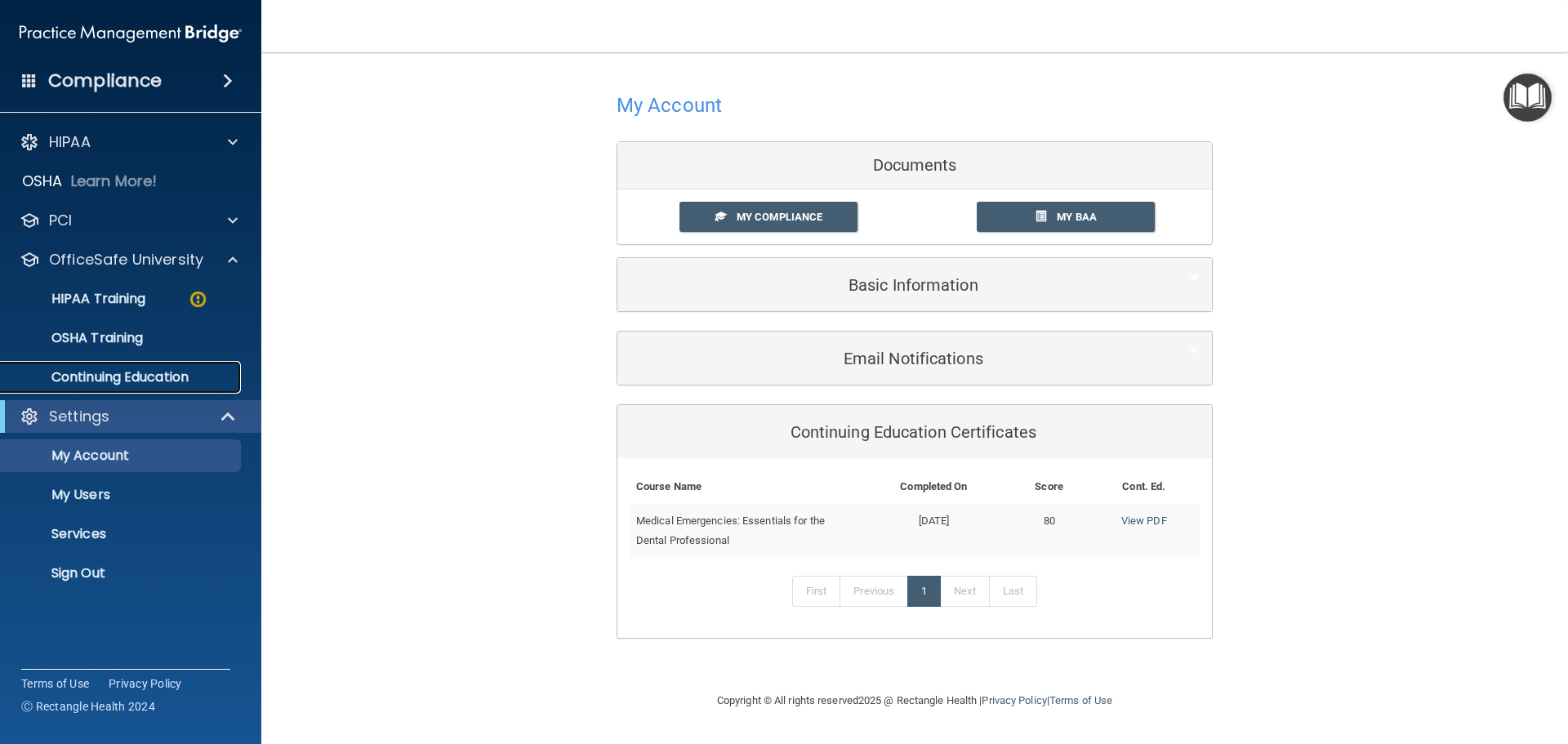
click at [131, 369] on p "Continuing Education" at bounding box center [122, 377] width 223 height 16
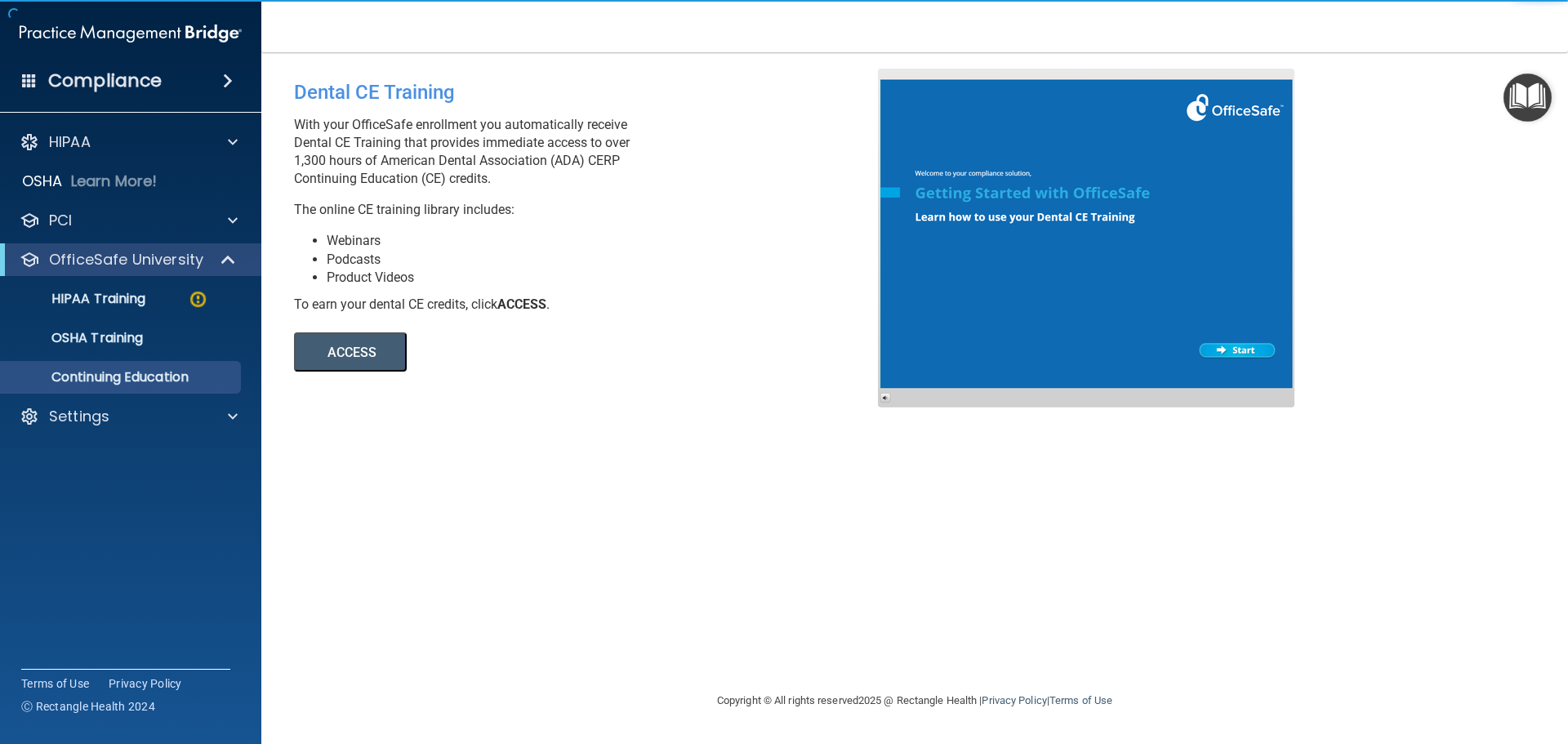
click at [346, 348] on button "ACCESS" at bounding box center [350, 352] width 112 height 39
